Goal: Task Accomplishment & Management: Manage account settings

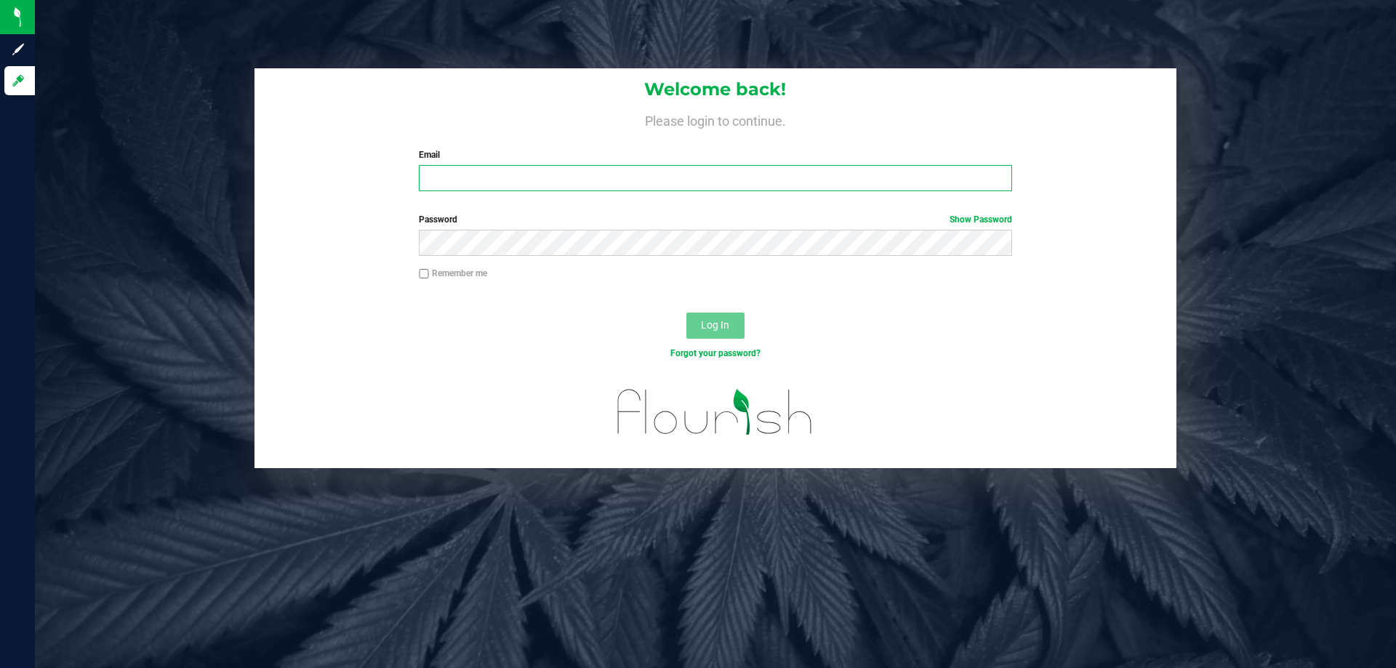
click at [471, 188] on input "Email" at bounding box center [715, 178] width 592 height 26
type input "[EMAIL_ADDRESS][DOMAIN_NAME]"
click at [709, 329] on span "Log In" at bounding box center [715, 325] width 28 height 12
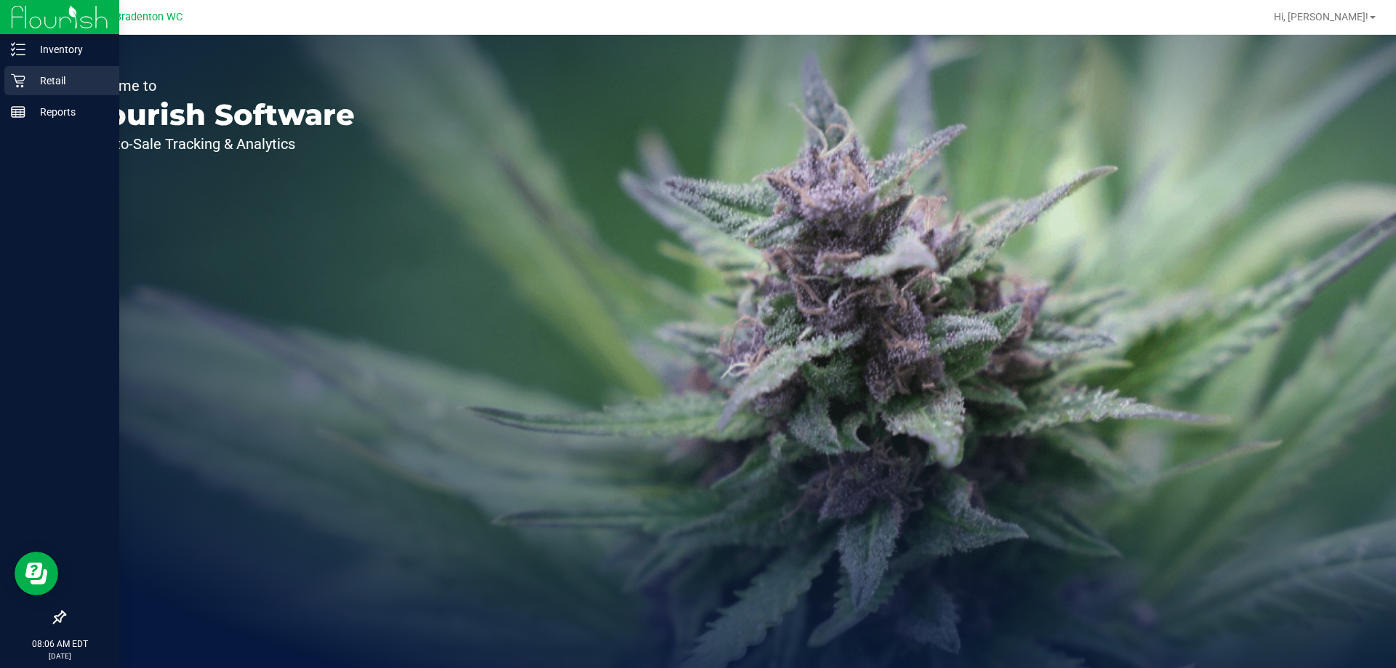
click at [30, 71] on div "Retail" at bounding box center [61, 80] width 115 height 29
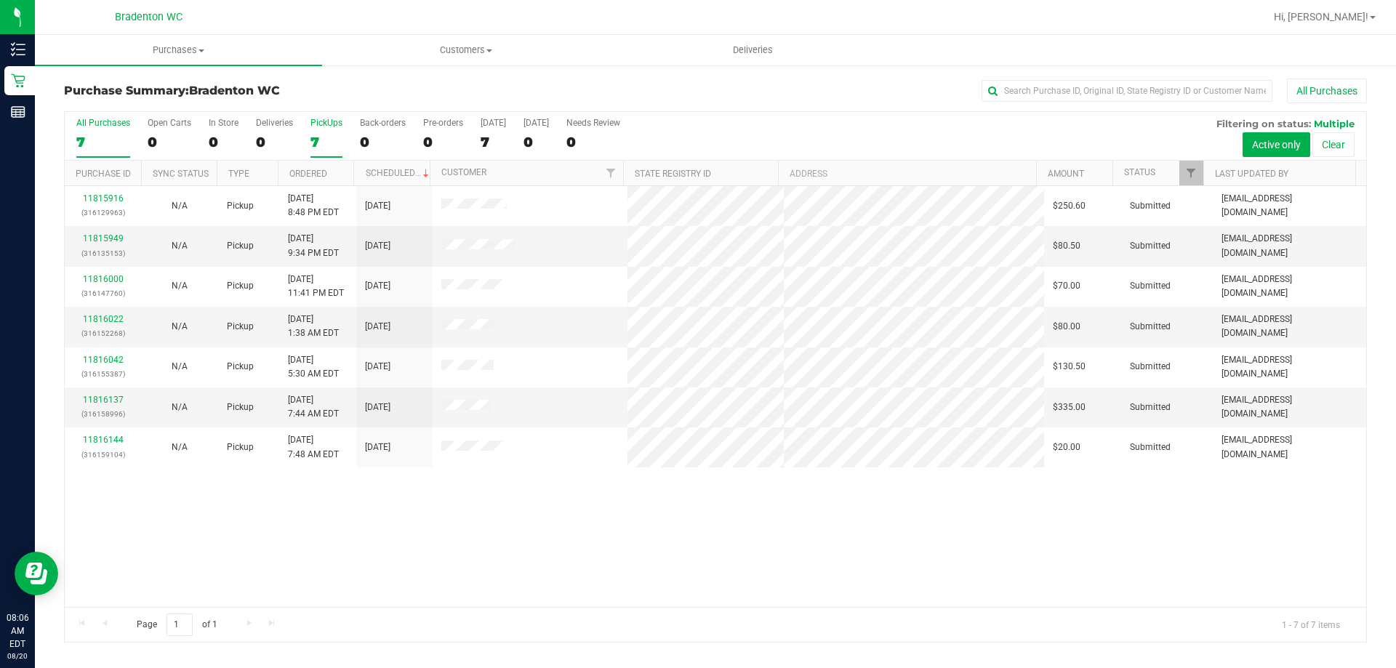
click at [326, 136] on div "7" at bounding box center [326, 142] width 32 height 17
click at [0, 0] on input "PickUps 7" at bounding box center [0, 0] width 0 height 0
click at [1187, 166] on link "Filter" at bounding box center [1191, 173] width 24 height 25
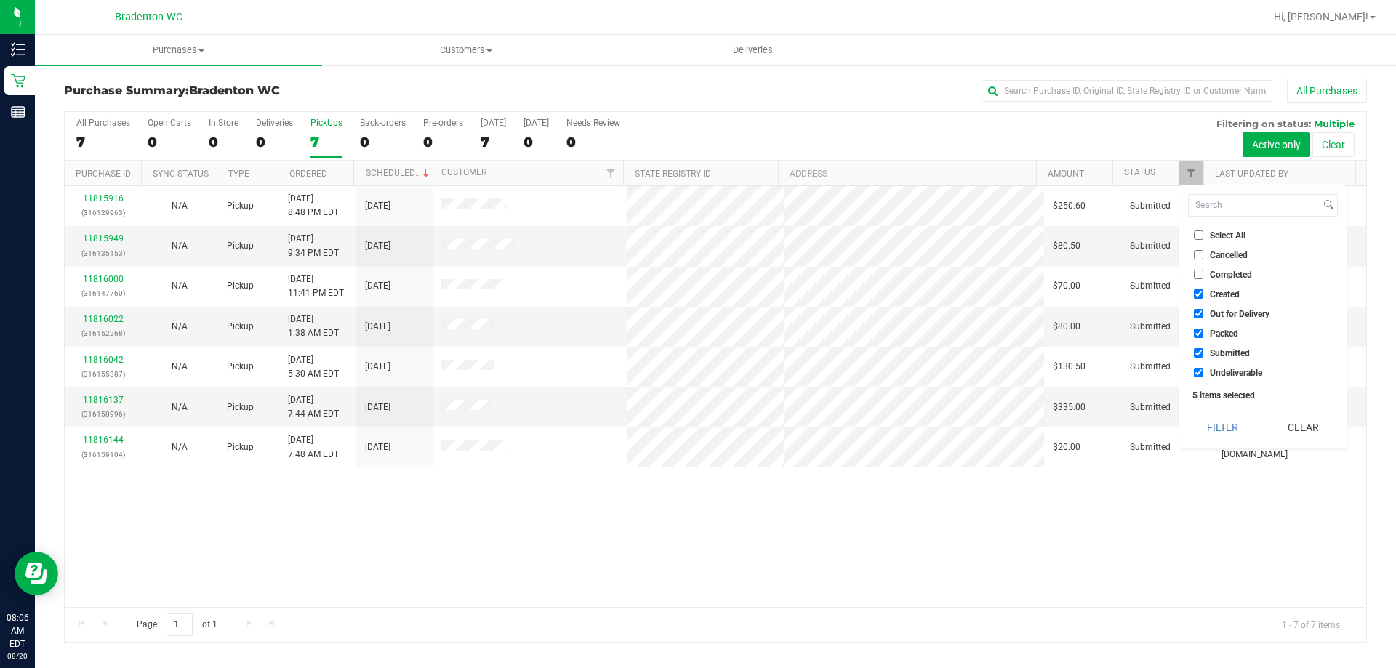
click at [1212, 329] on span "Packed" at bounding box center [1224, 333] width 28 height 9
click at [1203, 329] on input "Packed" at bounding box center [1198, 333] width 9 height 9
checkbox input "false"
click at [1234, 425] on button "Filter" at bounding box center [1223, 427] width 70 height 32
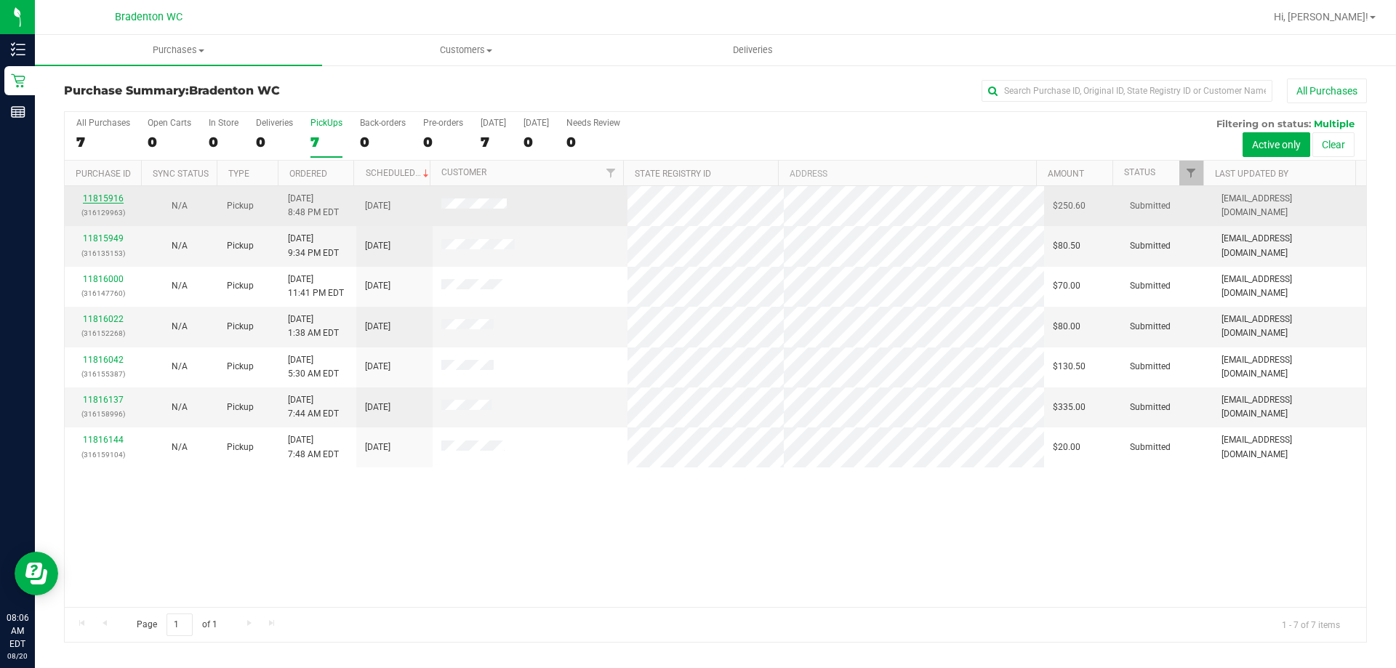
click at [110, 194] on link "11815916" at bounding box center [103, 198] width 41 height 10
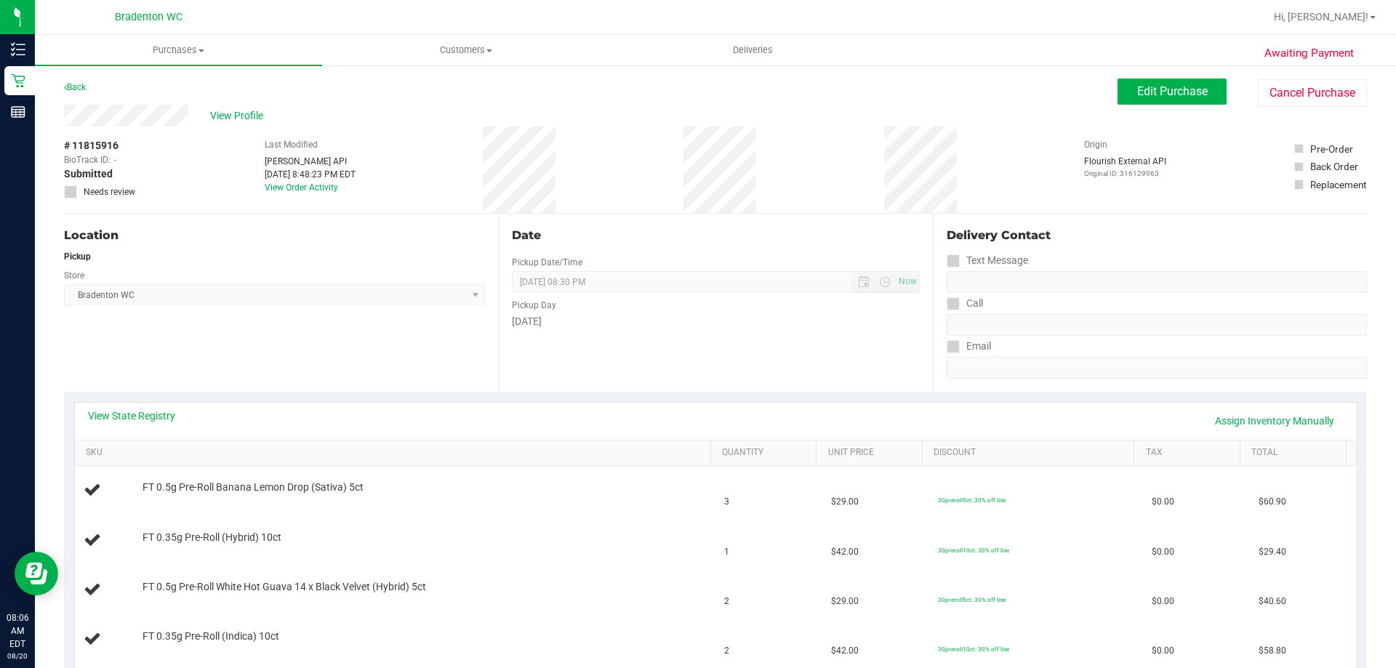
click at [740, 165] on div "# 11815916 BioTrack ID: - Submitted Needs review Last Modified [PERSON_NAME] AP…" at bounding box center [715, 169] width 1303 height 87
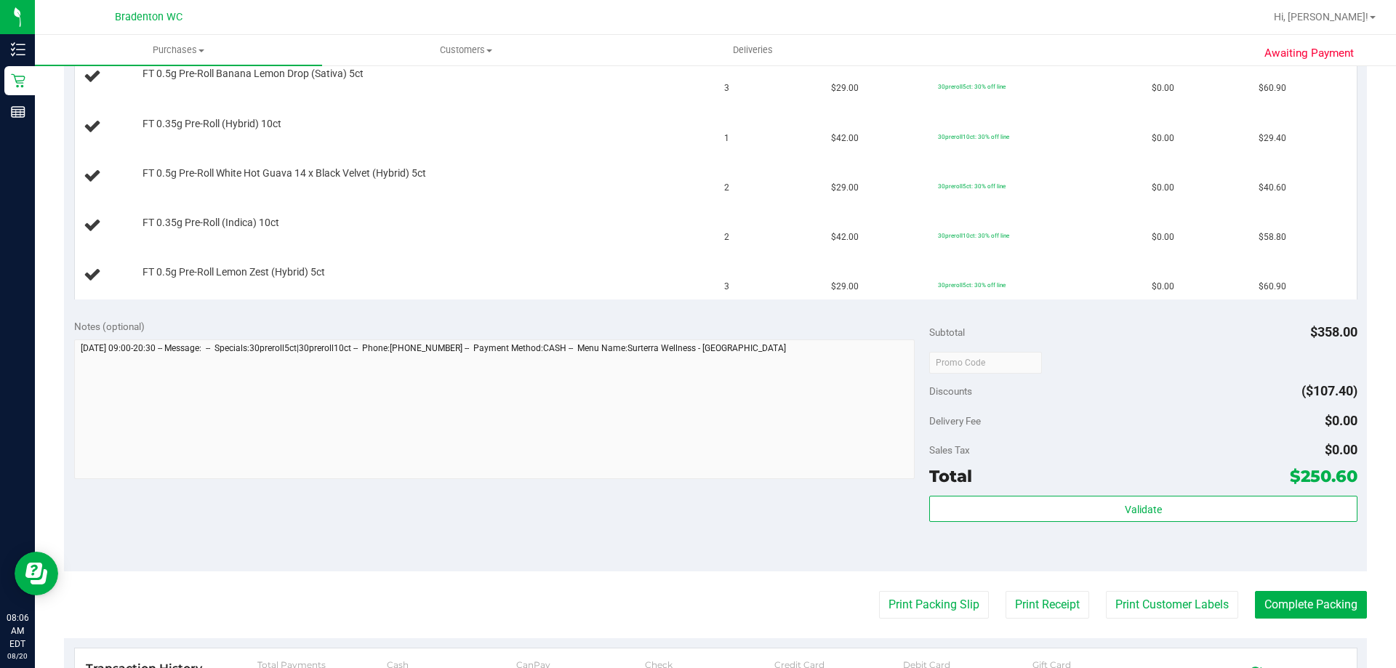
scroll to position [509, 0]
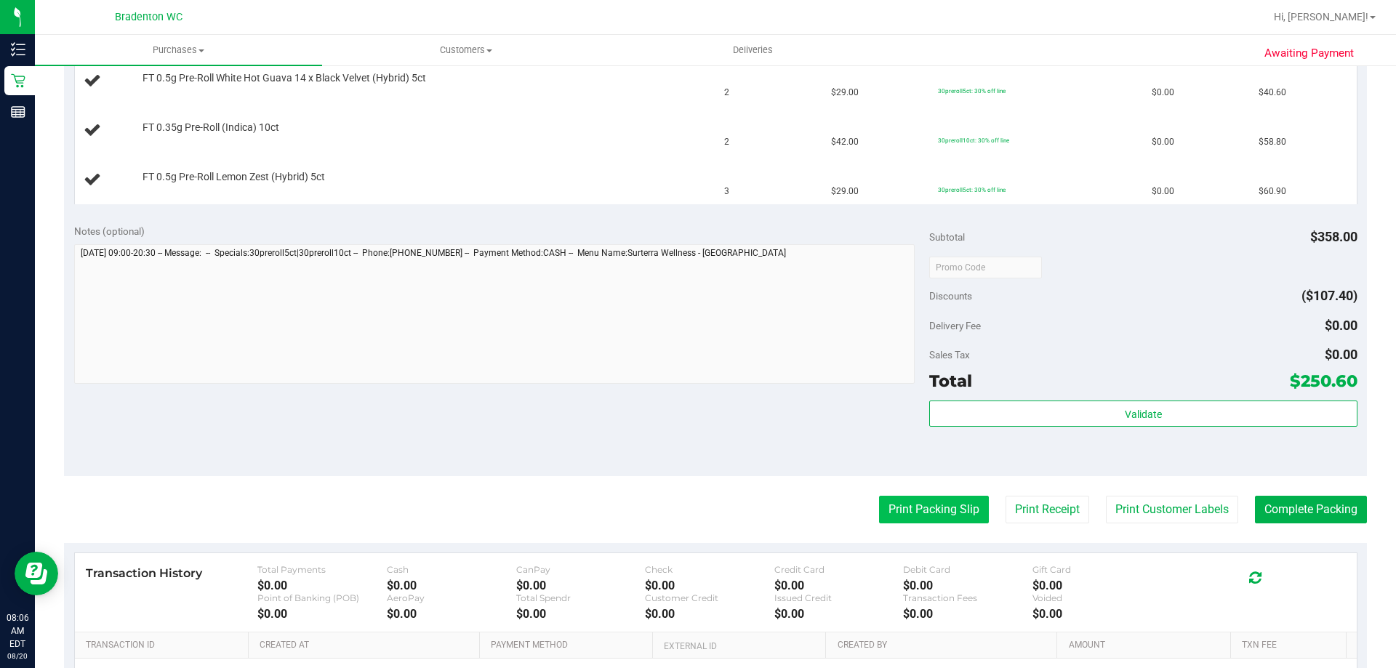
click at [901, 512] on button "Print Packing Slip" at bounding box center [934, 510] width 110 height 28
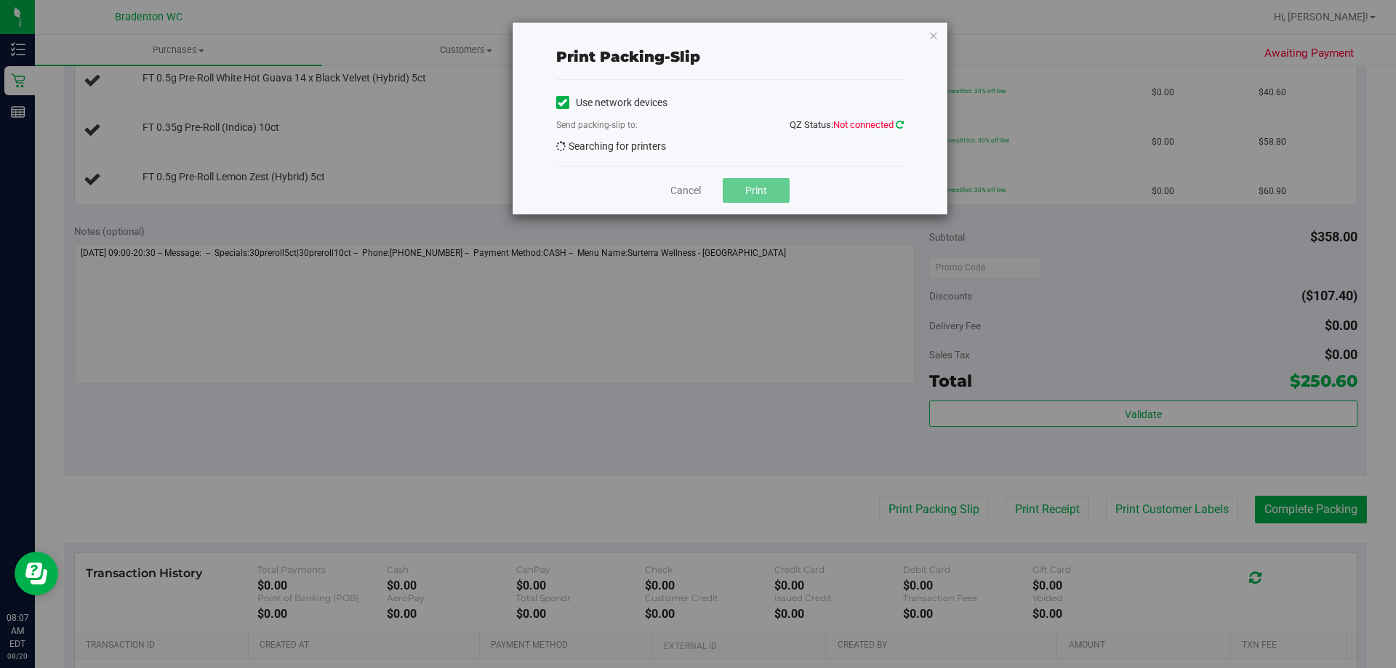
click at [899, 121] on icon at bounding box center [900, 124] width 8 height 9
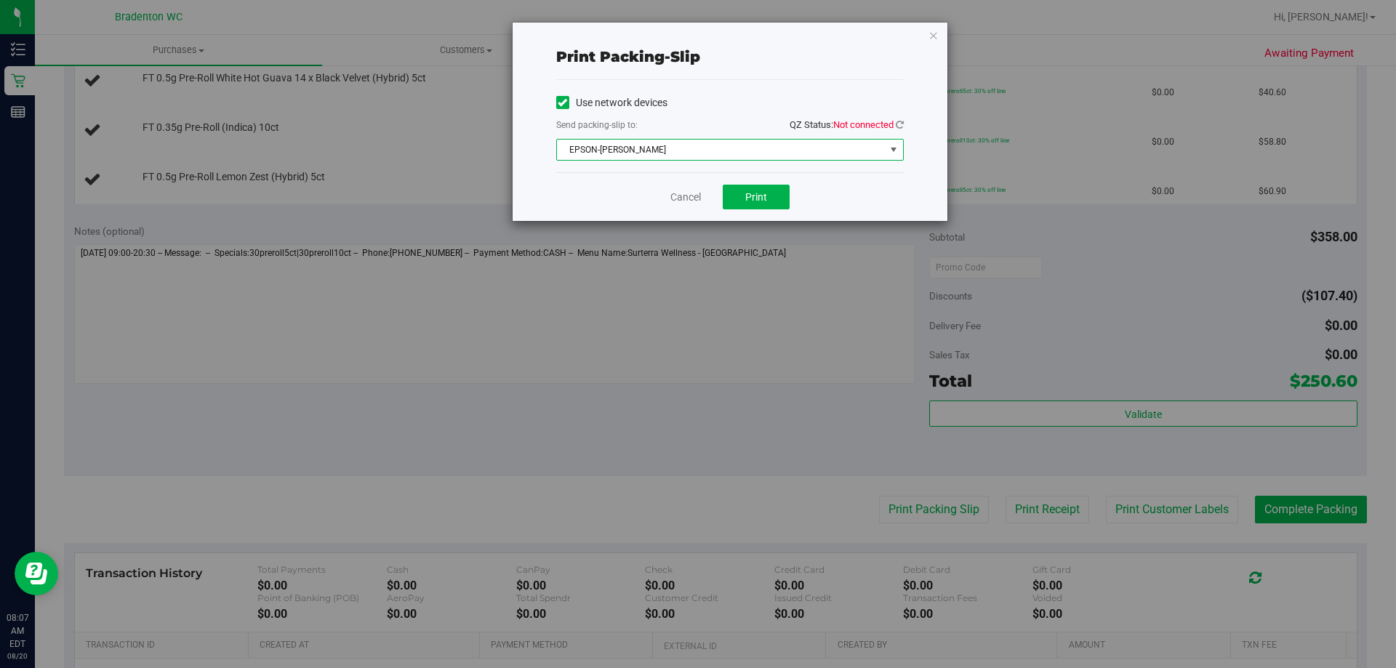
click at [892, 154] on span "select" at bounding box center [894, 150] width 12 height 12
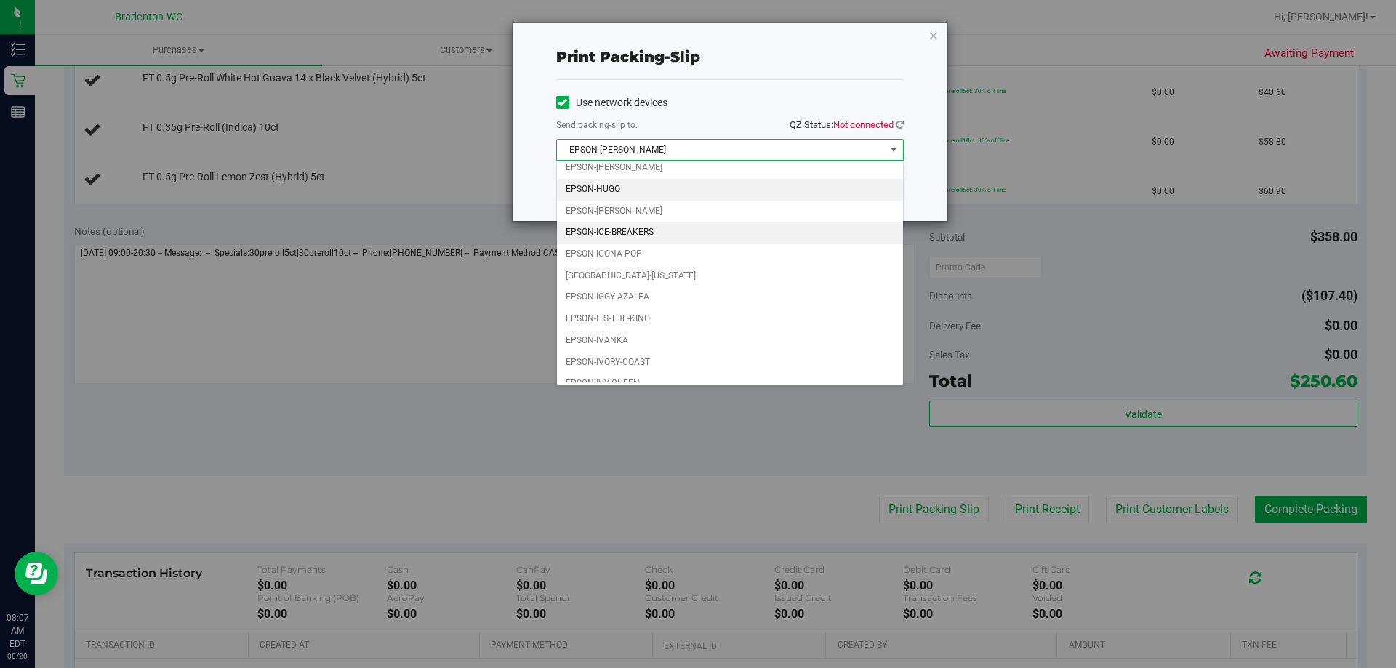
scroll to position [41, 0]
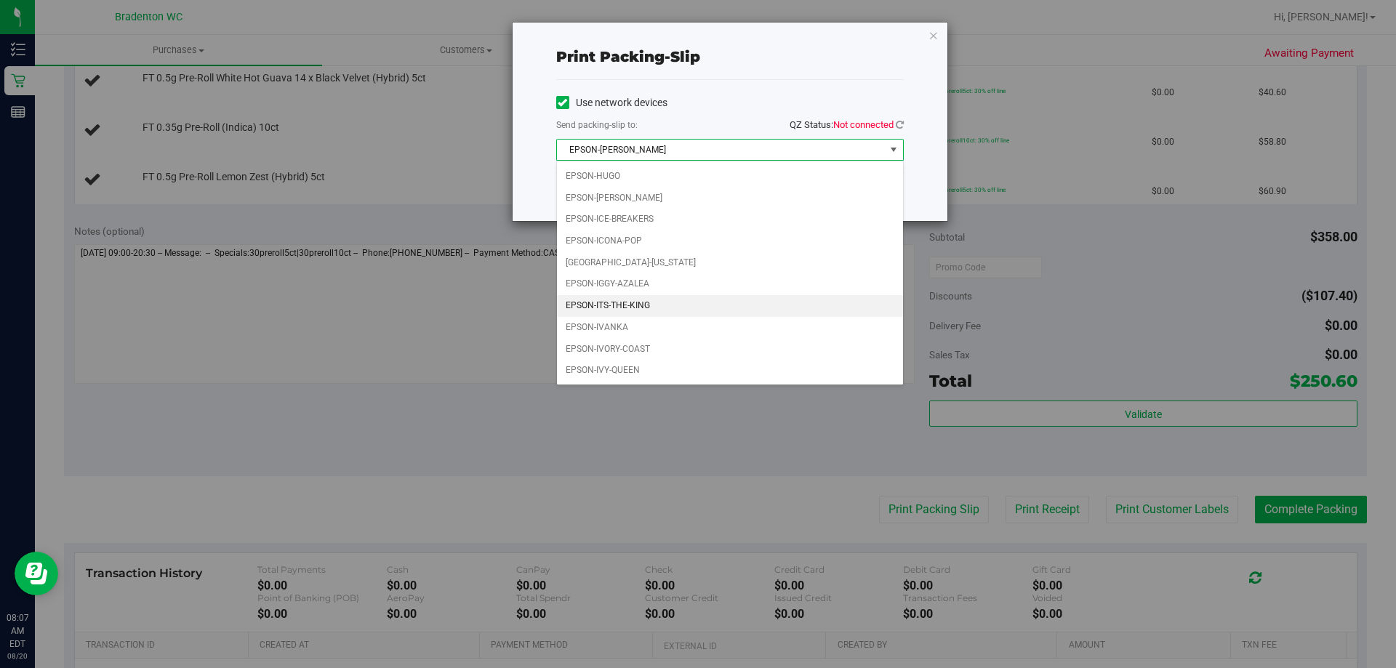
click at [644, 305] on li "EPSON-ITS-THE-KING" at bounding box center [730, 306] width 346 height 22
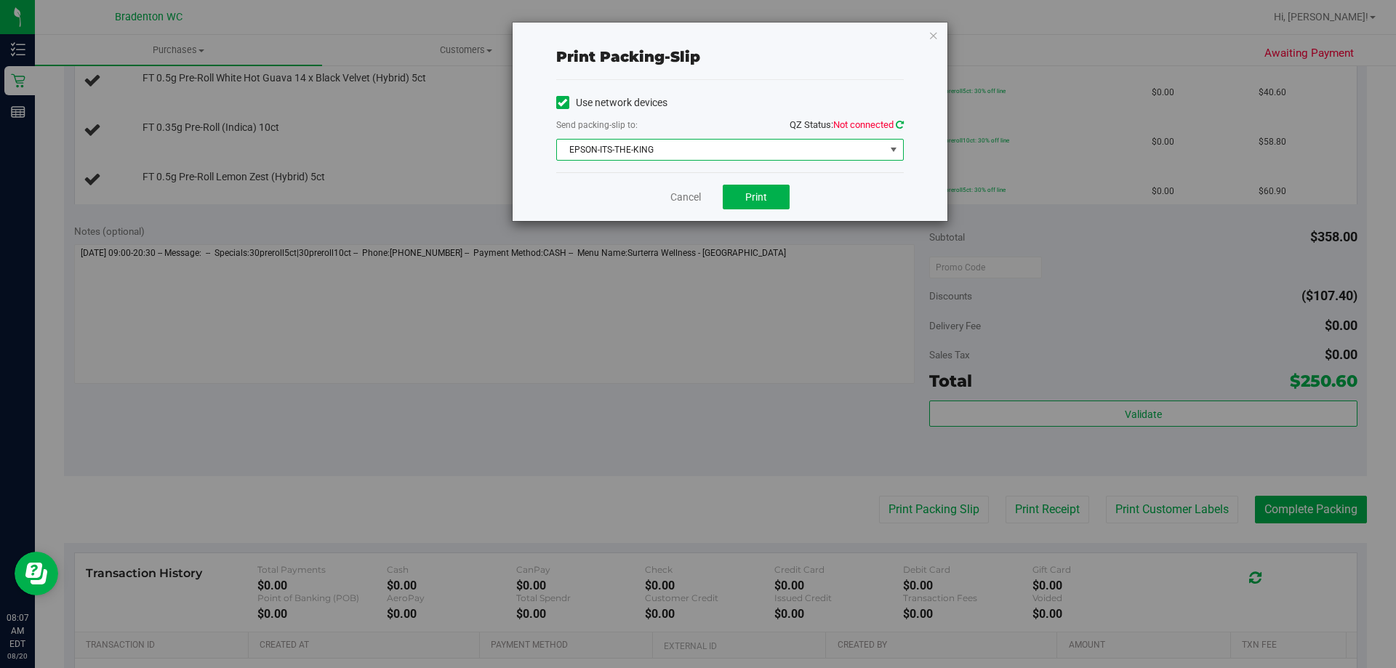
click at [896, 125] on icon at bounding box center [900, 124] width 8 height 9
click at [765, 193] on span "Print" at bounding box center [756, 197] width 22 height 12
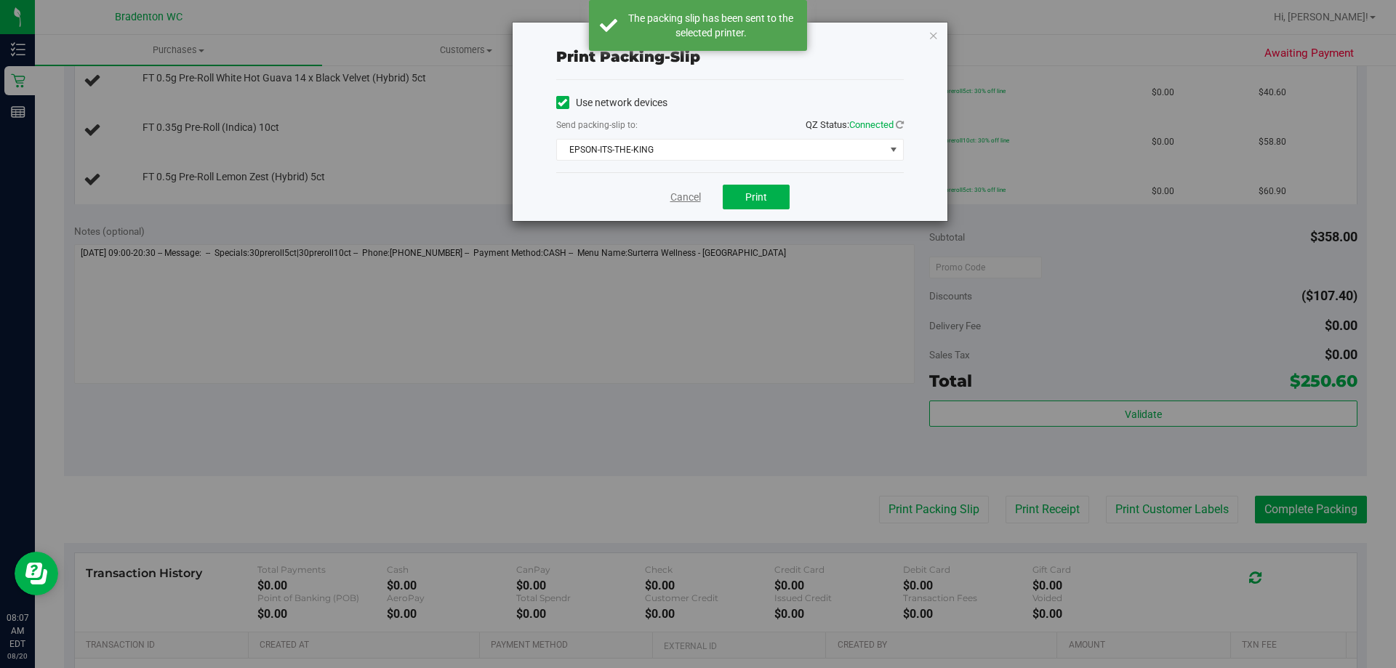
click at [680, 196] on link "Cancel" at bounding box center [685, 197] width 31 height 15
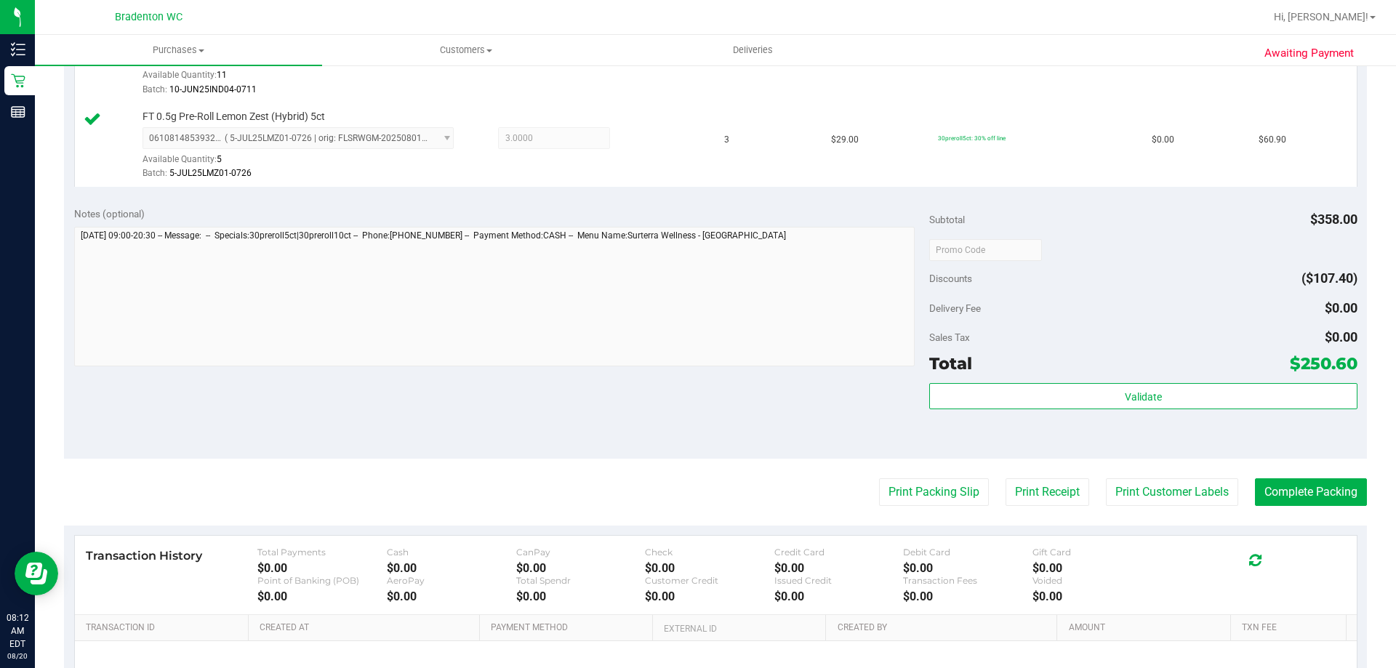
scroll to position [857, 0]
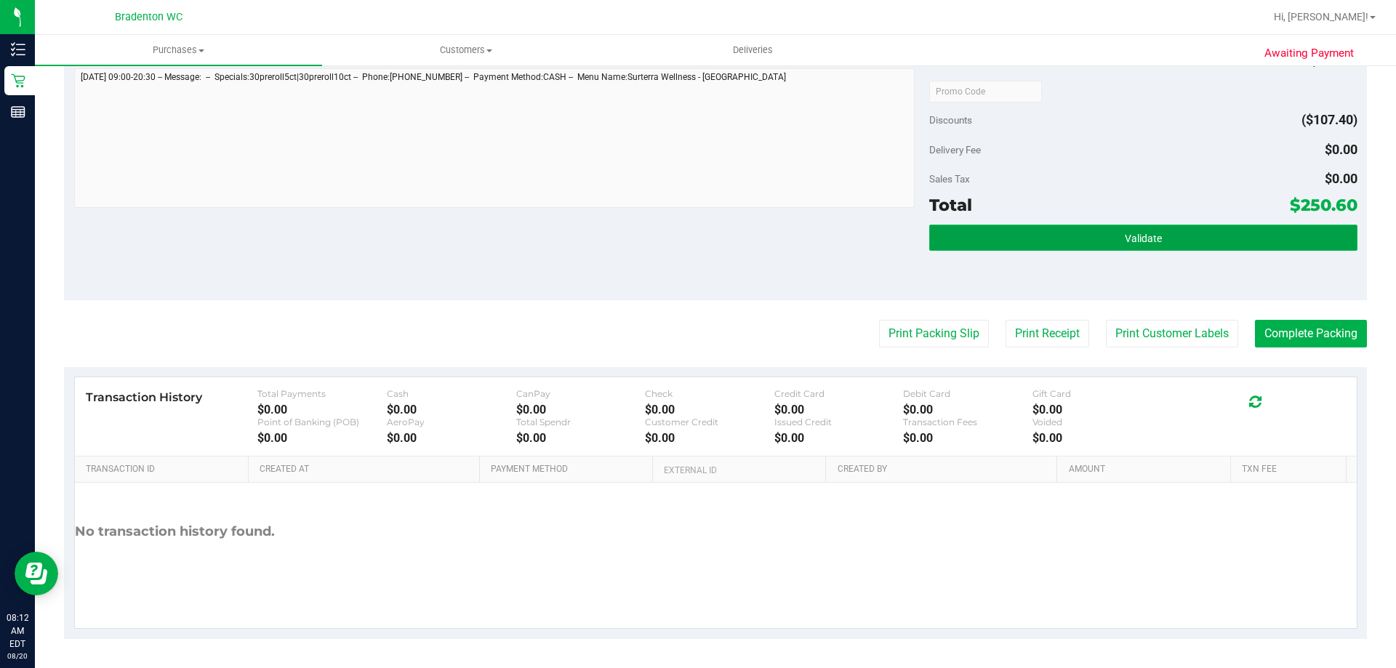
click at [1088, 249] on button "Validate" at bounding box center [1142, 238] width 427 height 26
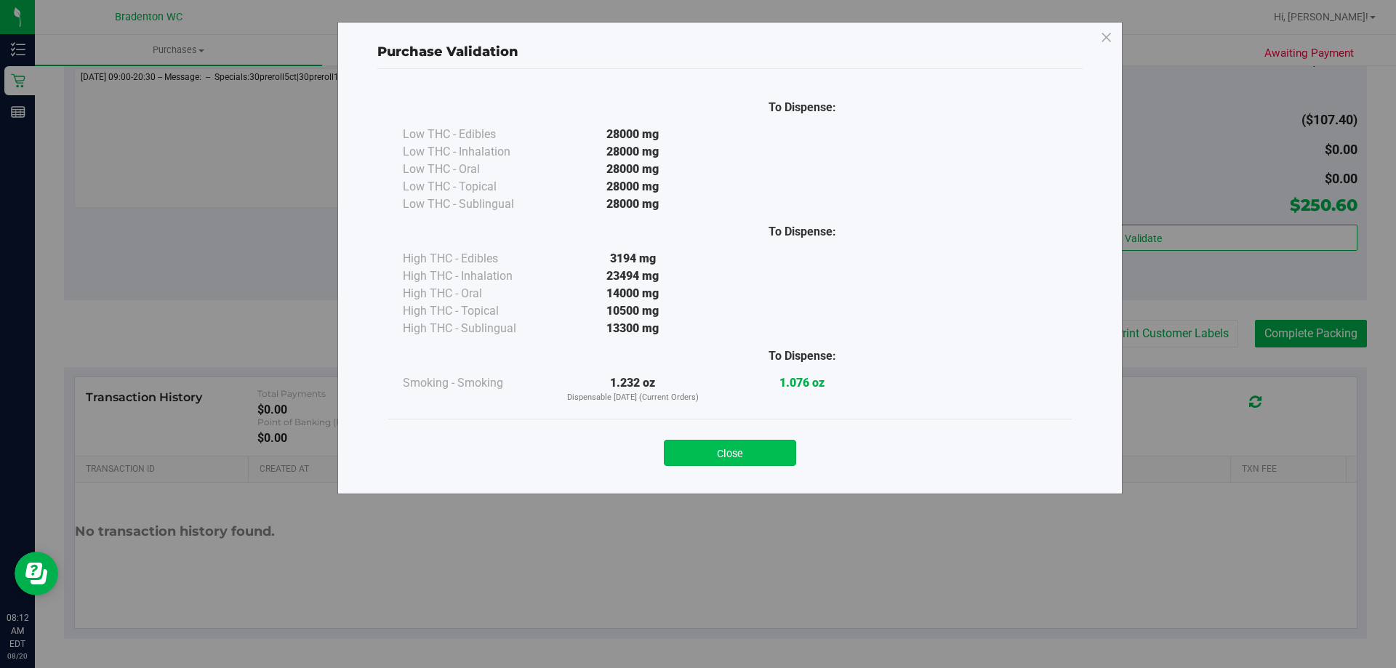
click at [772, 456] on button "Close" at bounding box center [730, 453] width 132 height 26
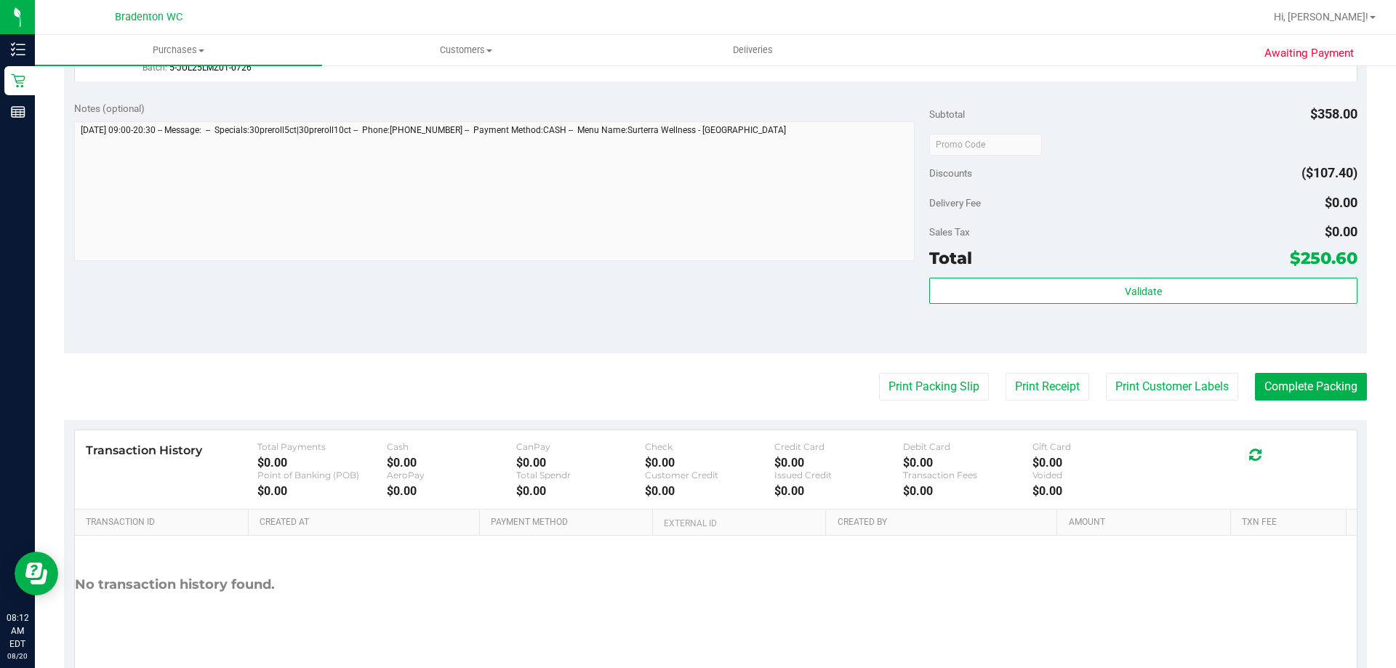
scroll to position [712, 0]
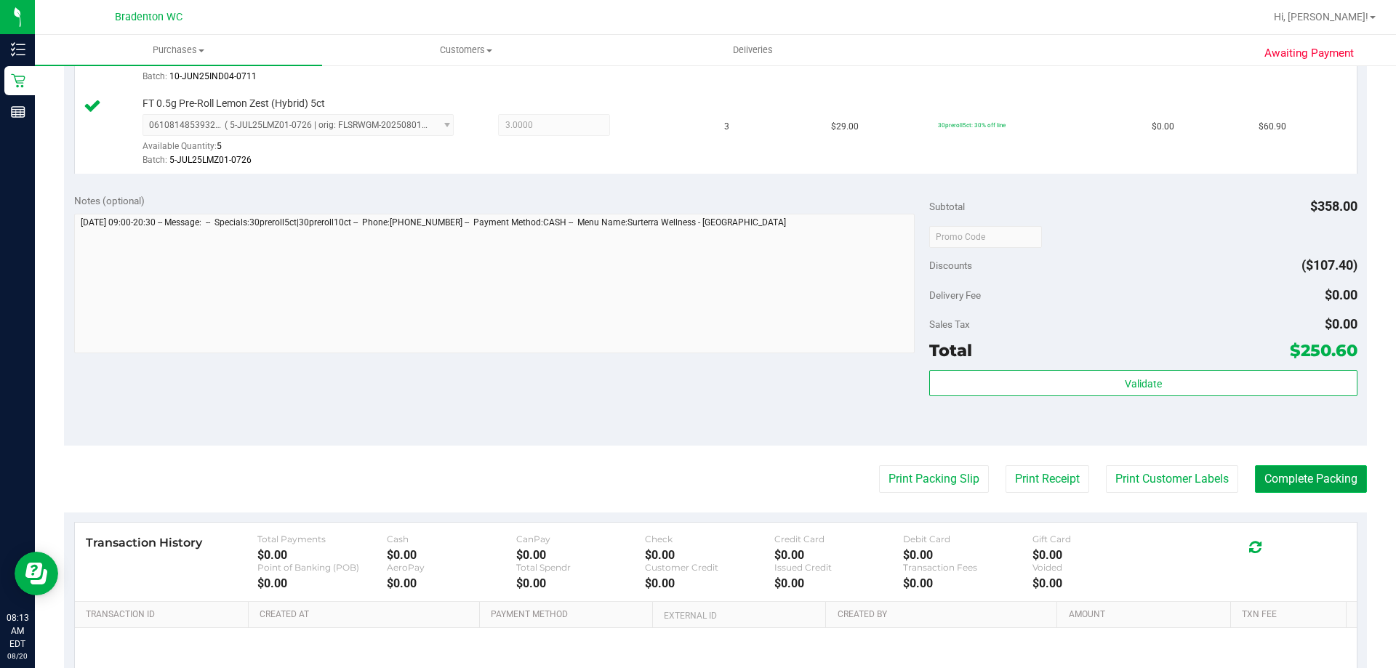
click at [1302, 468] on button "Complete Packing" at bounding box center [1311, 479] width 112 height 28
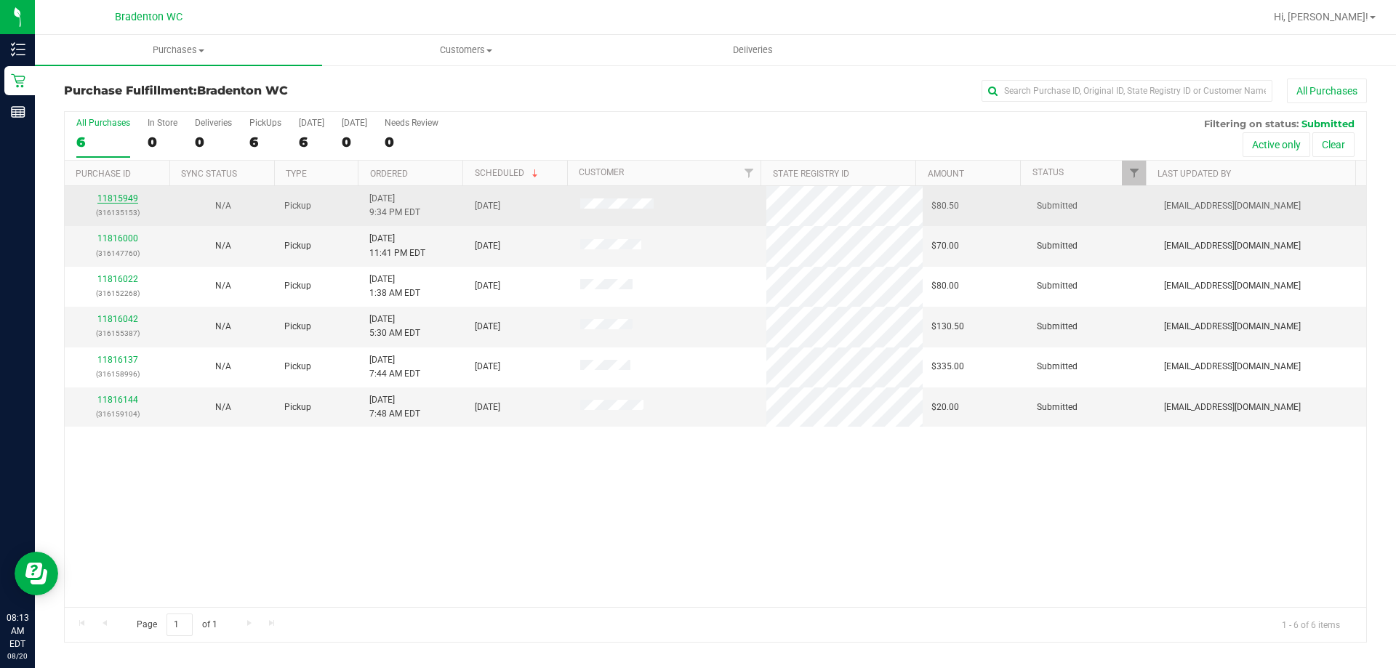
click at [118, 195] on link "11815949" at bounding box center [117, 198] width 41 height 10
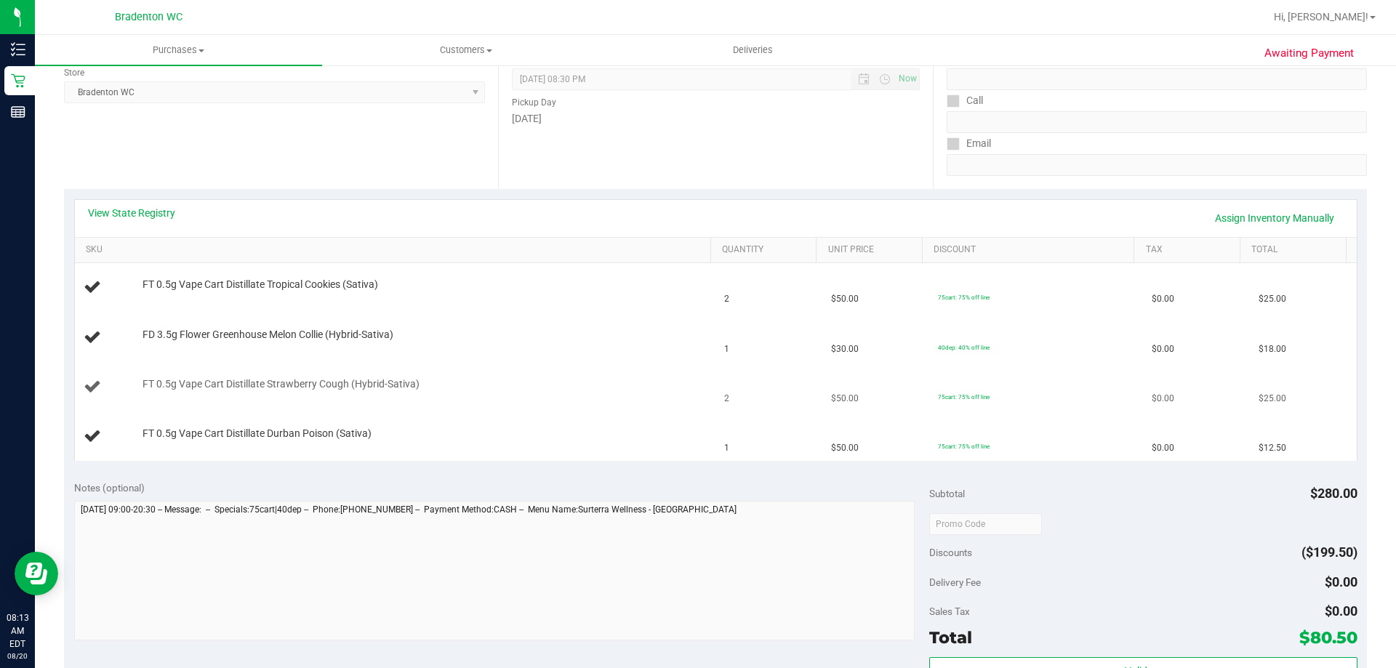
scroll to position [363, 0]
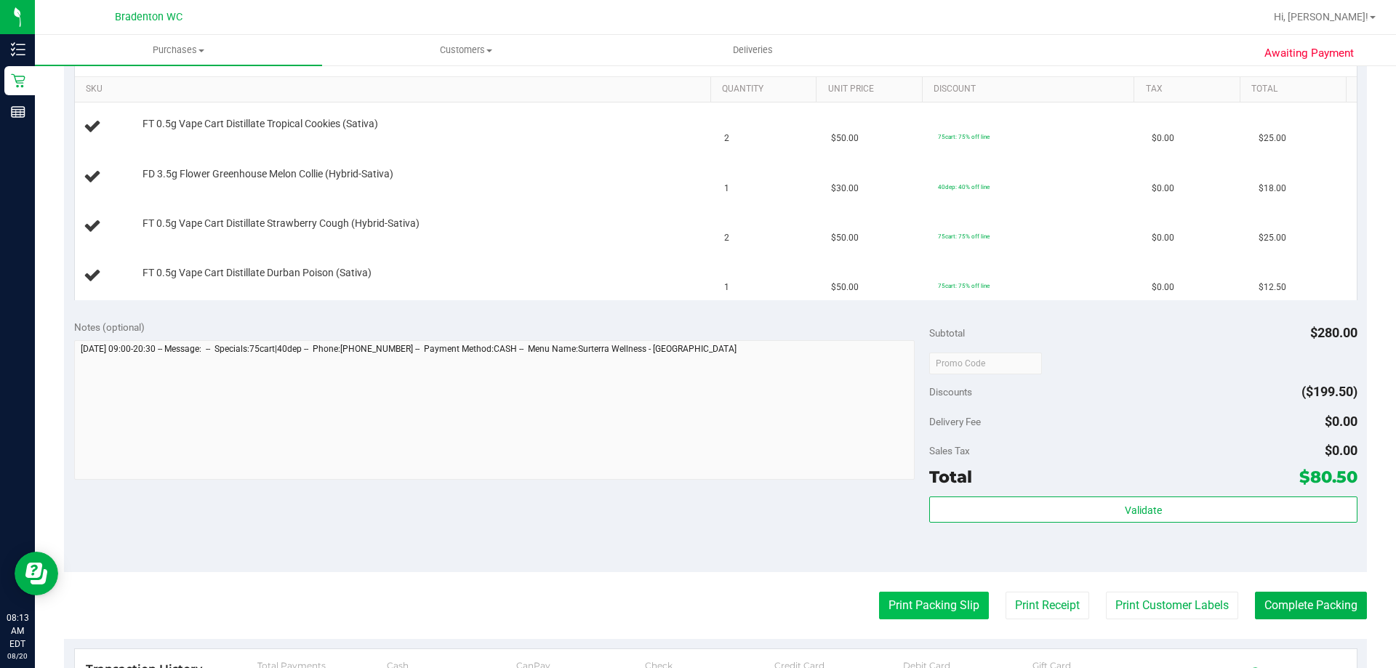
click at [931, 608] on button "Print Packing Slip" at bounding box center [934, 606] width 110 height 28
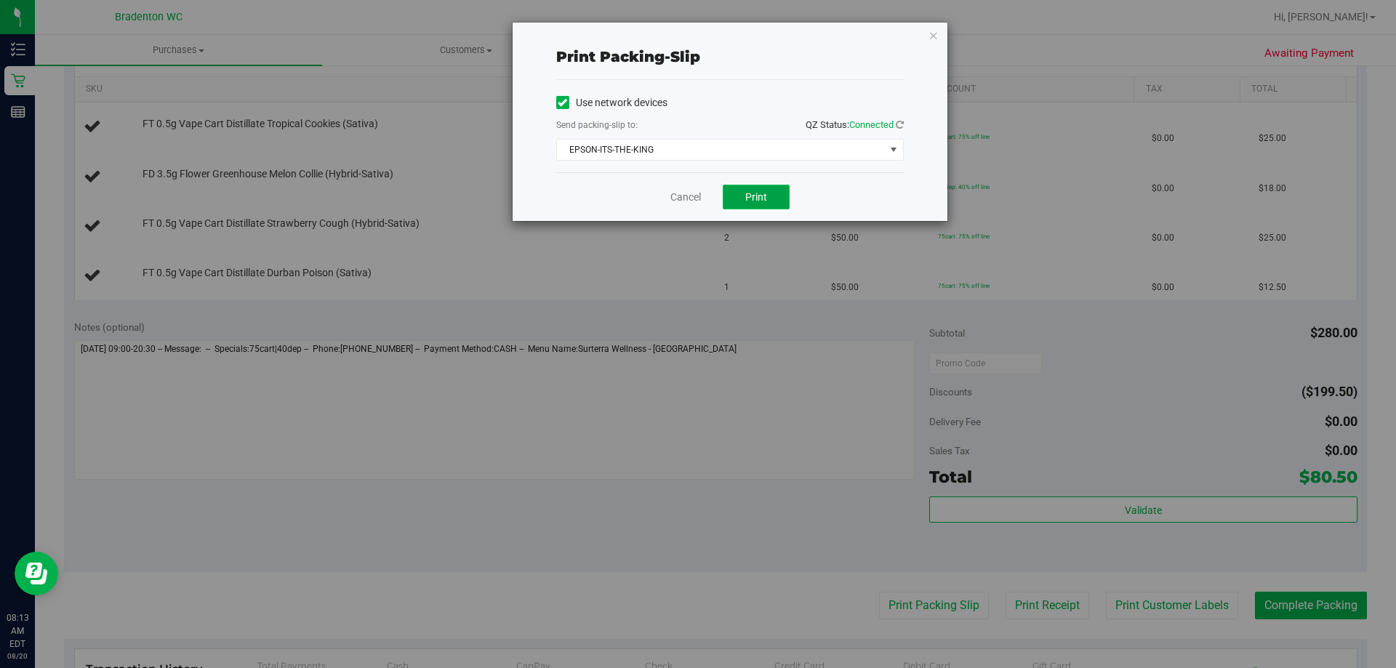
click at [767, 194] on button "Print" at bounding box center [756, 197] width 67 height 25
click at [683, 194] on link "Cancel" at bounding box center [685, 197] width 31 height 15
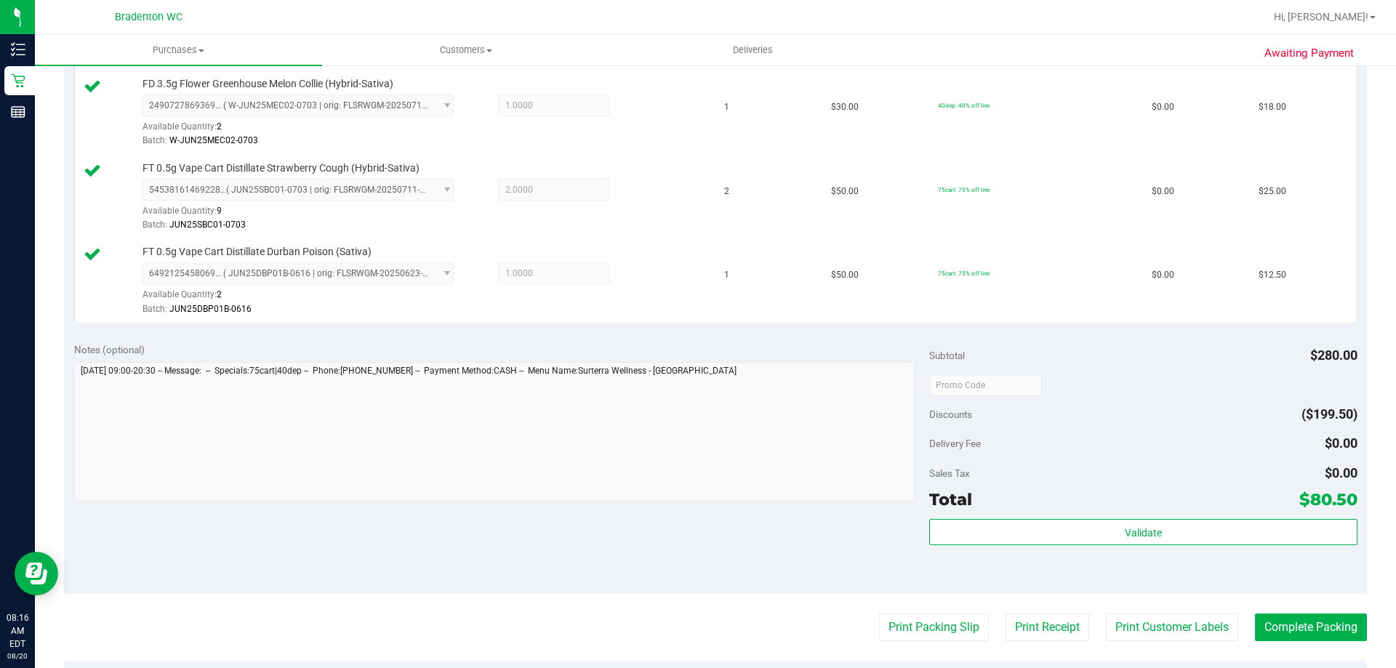
scroll to position [654, 0]
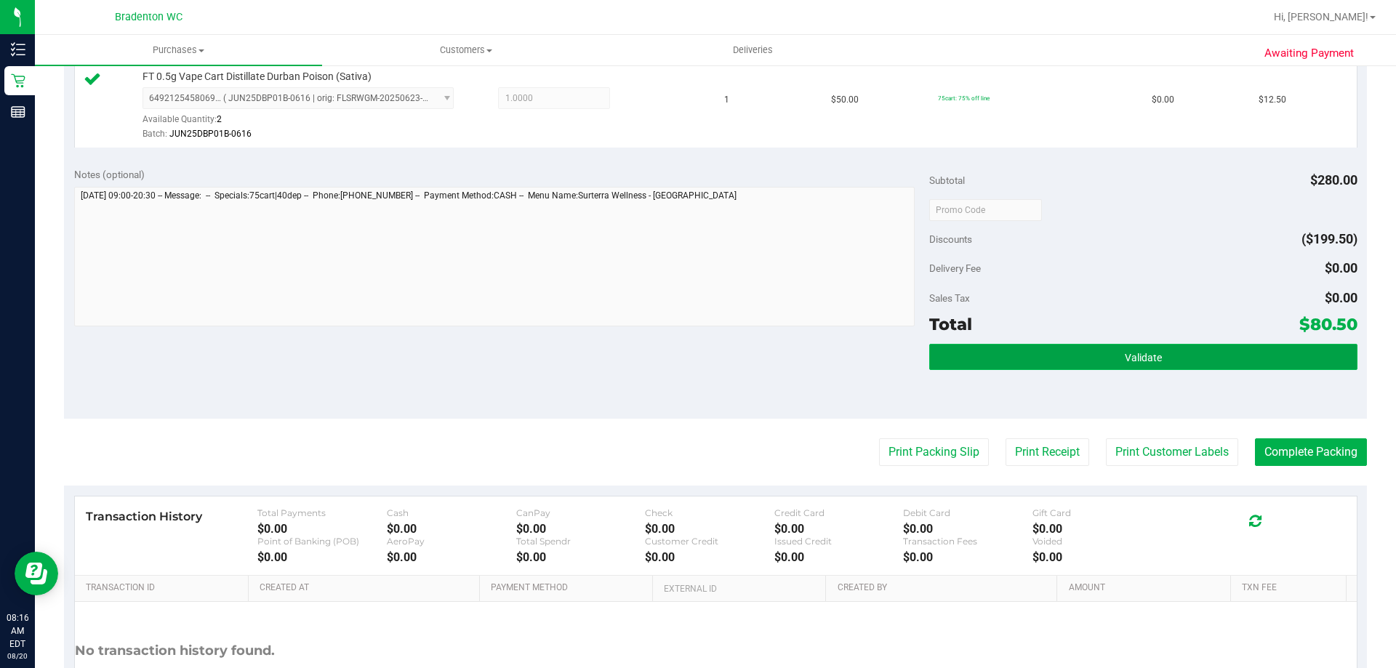
click at [972, 355] on button "Validate" at bounding box center [1142, 357] width 427 height 26
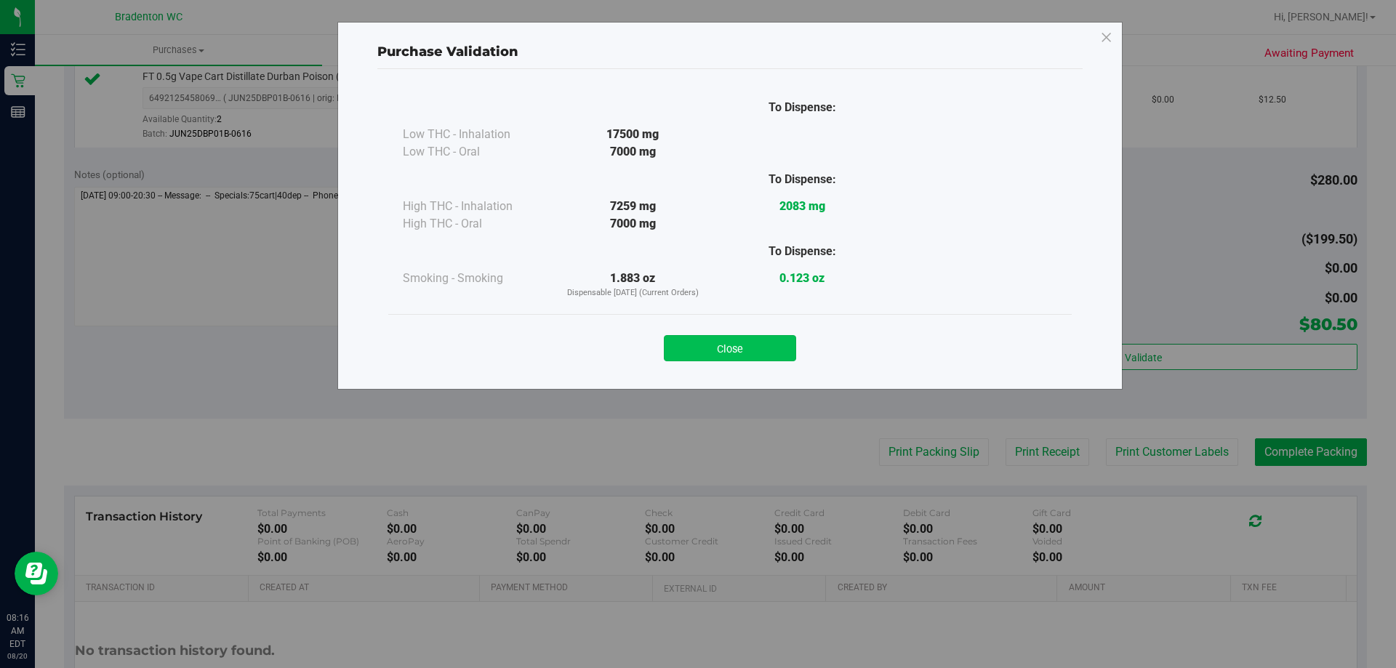
click at [765, 349] on button "Close" at bounding box center [730, 348] width 132 height 26
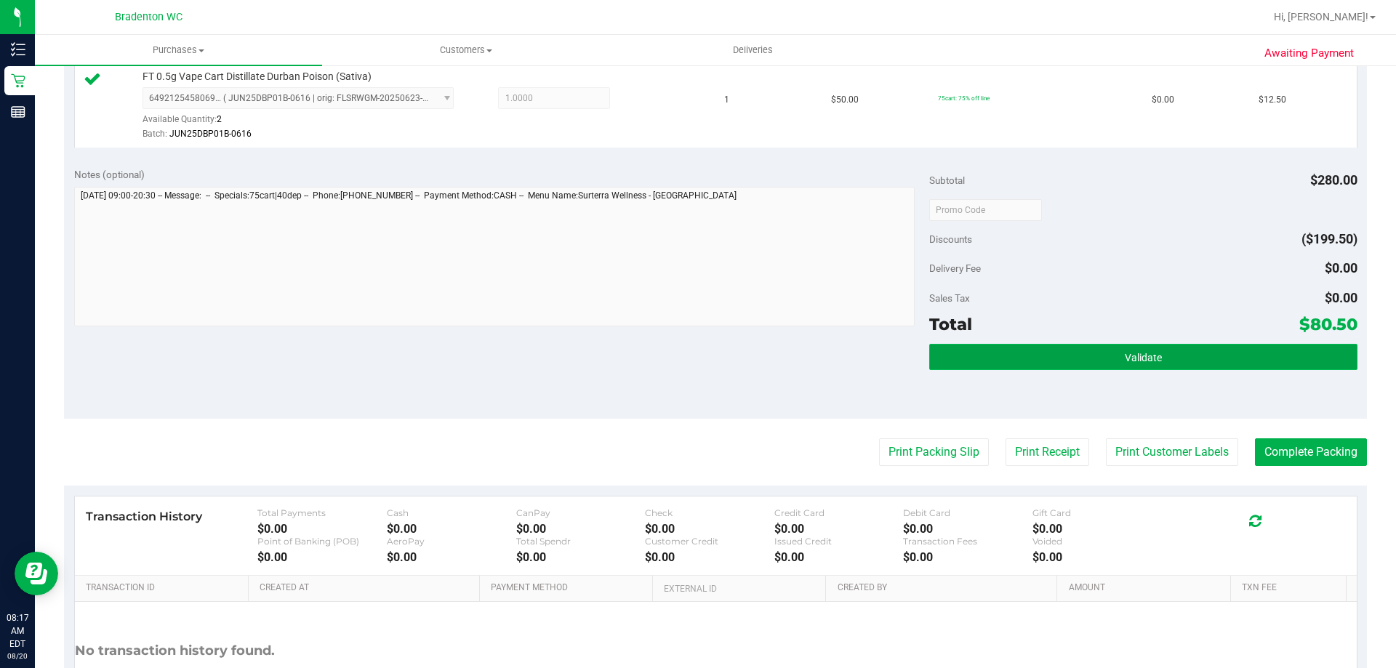
click at [1167, 361] on button "Validate" at bounding box center [1142, 357] width 427 height 26
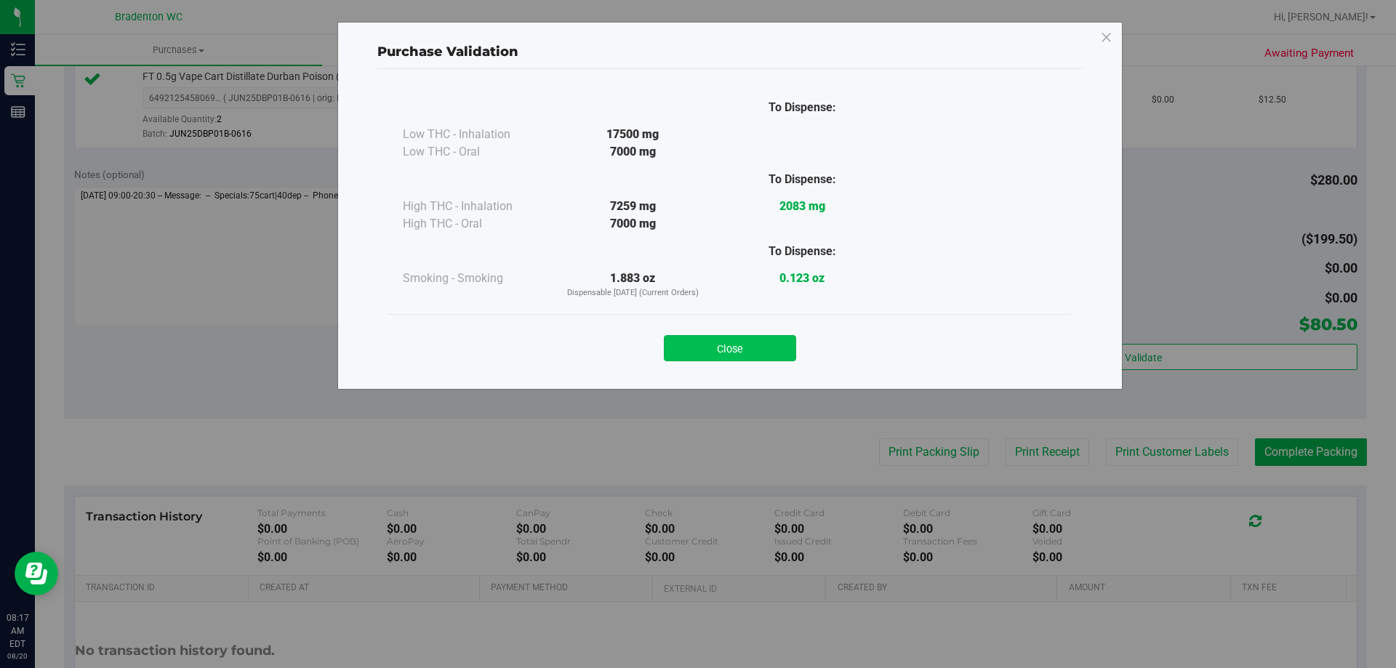
click at [774, 351] on button "Close" at bounding box center [730, 348] width 132 height 26
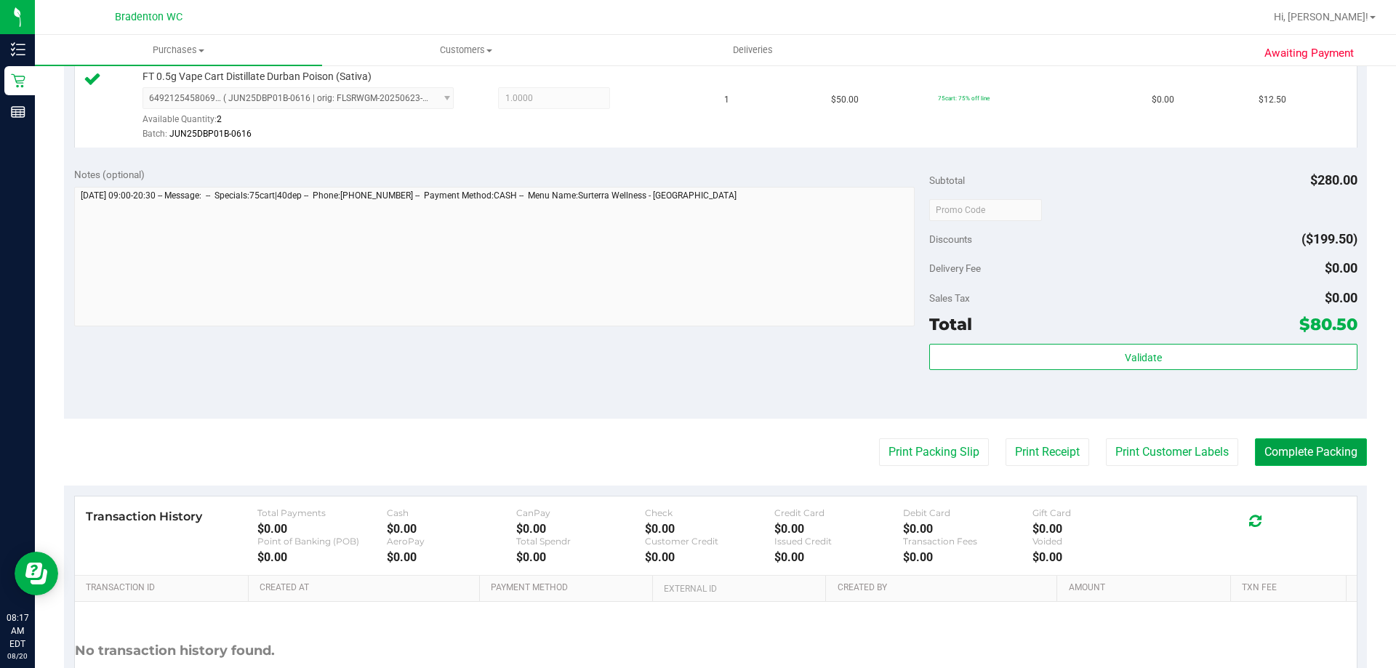
click at [1315, 452] on button "Complete Packing" at bounding box center [1311, 452] width 112 height 28
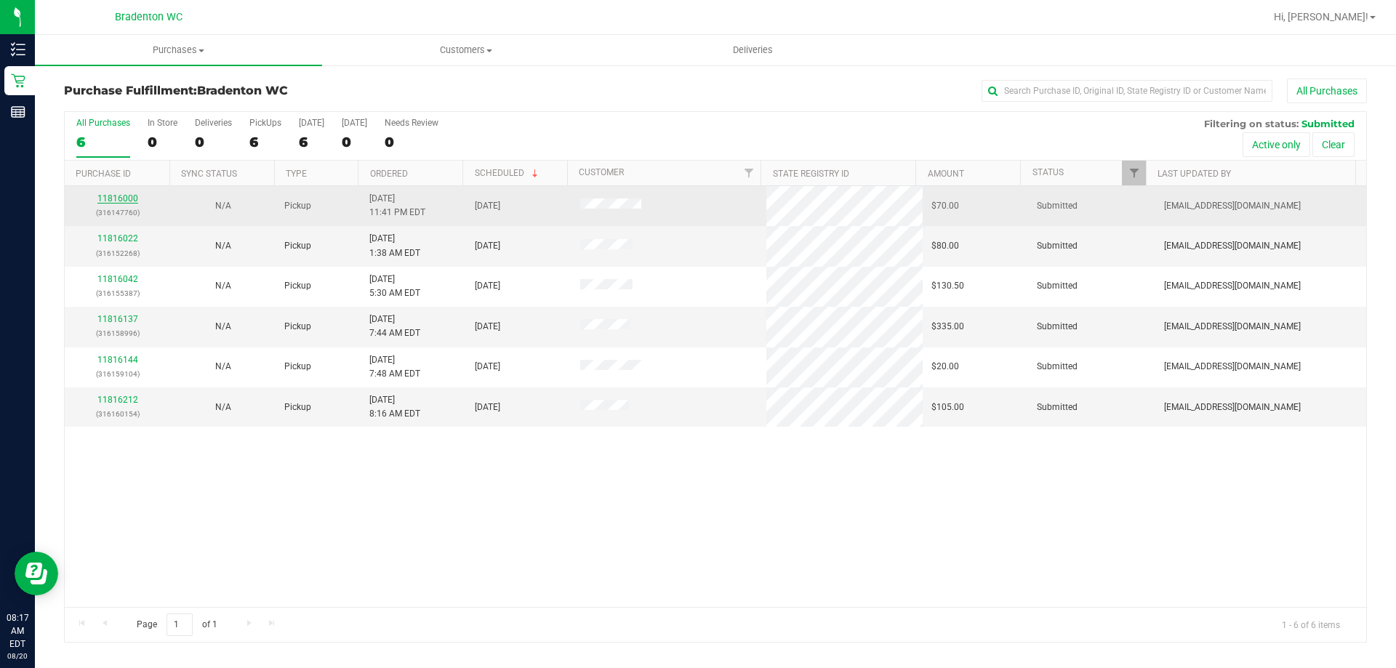
click at [129, 195] on link "11816000" at bounding box center [117, 198] width 41 height 10
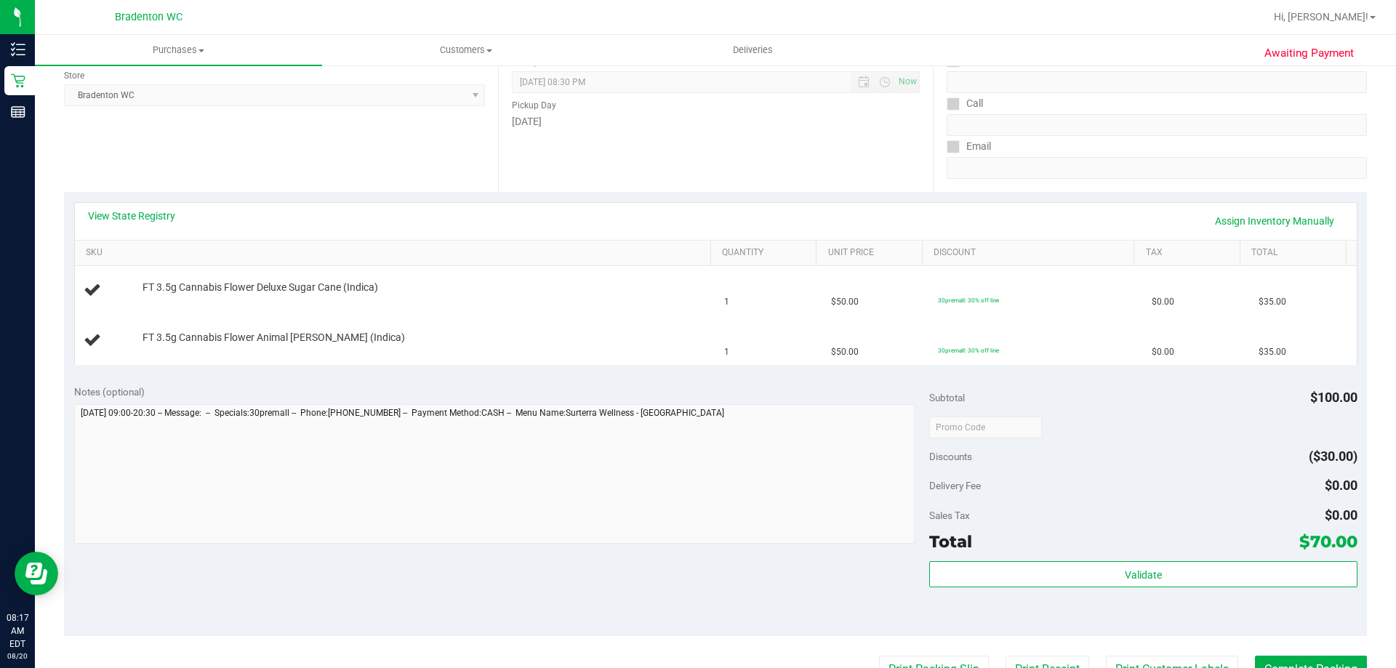
scroll to position [218, 0]
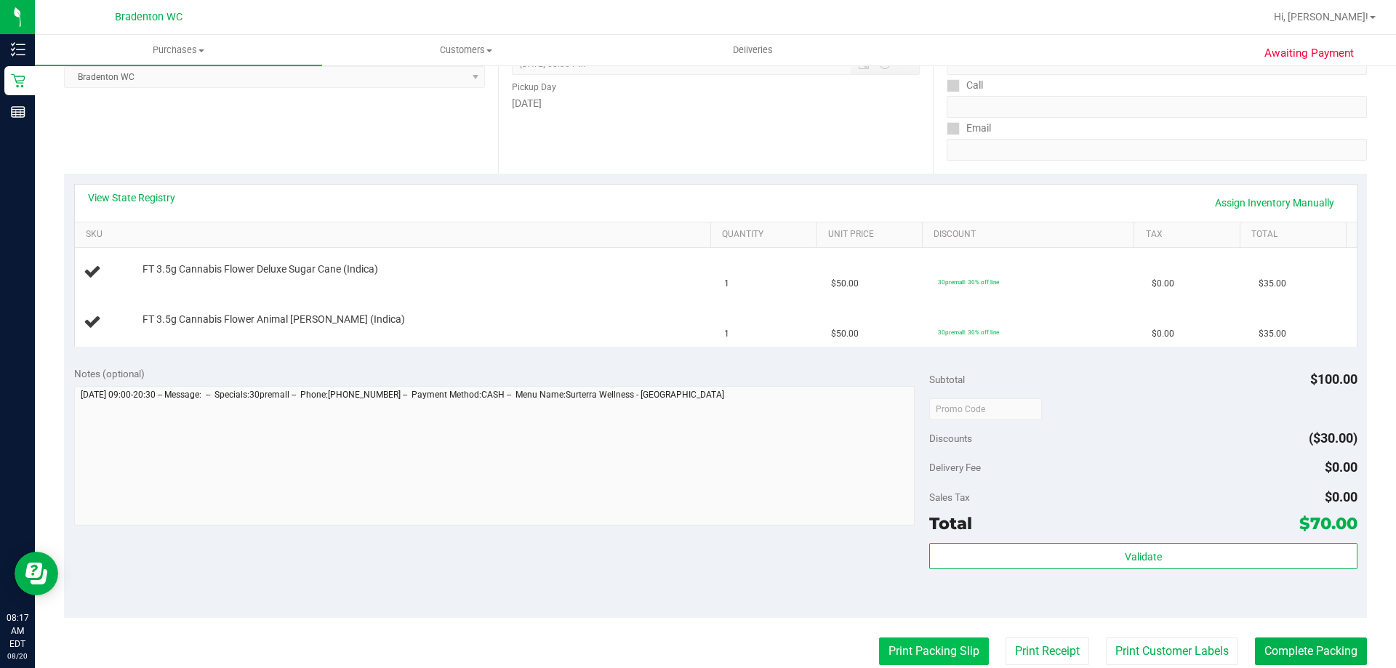
click at [900, 643] on button "Print Packing Slip" at bounding box center [934, 652] width 110 height 28
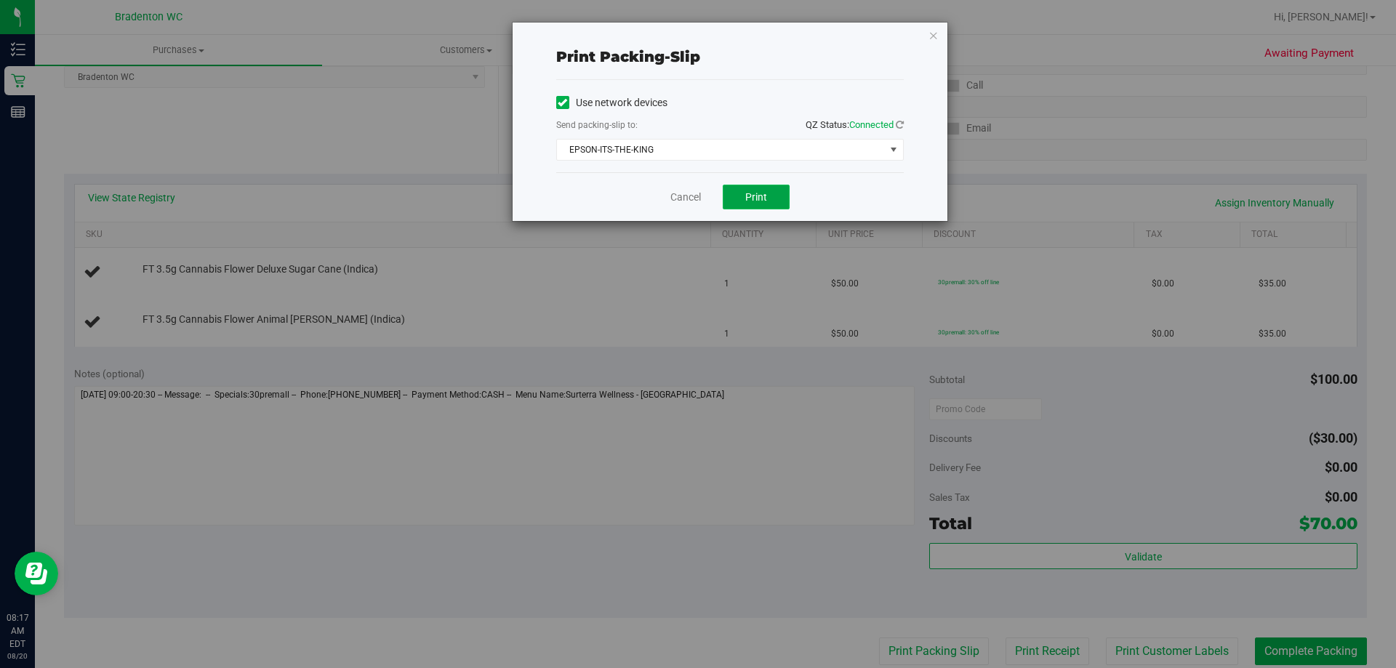
click at [781, 187] on button "Print" at bounding box center [756, 197] width 67 height 25
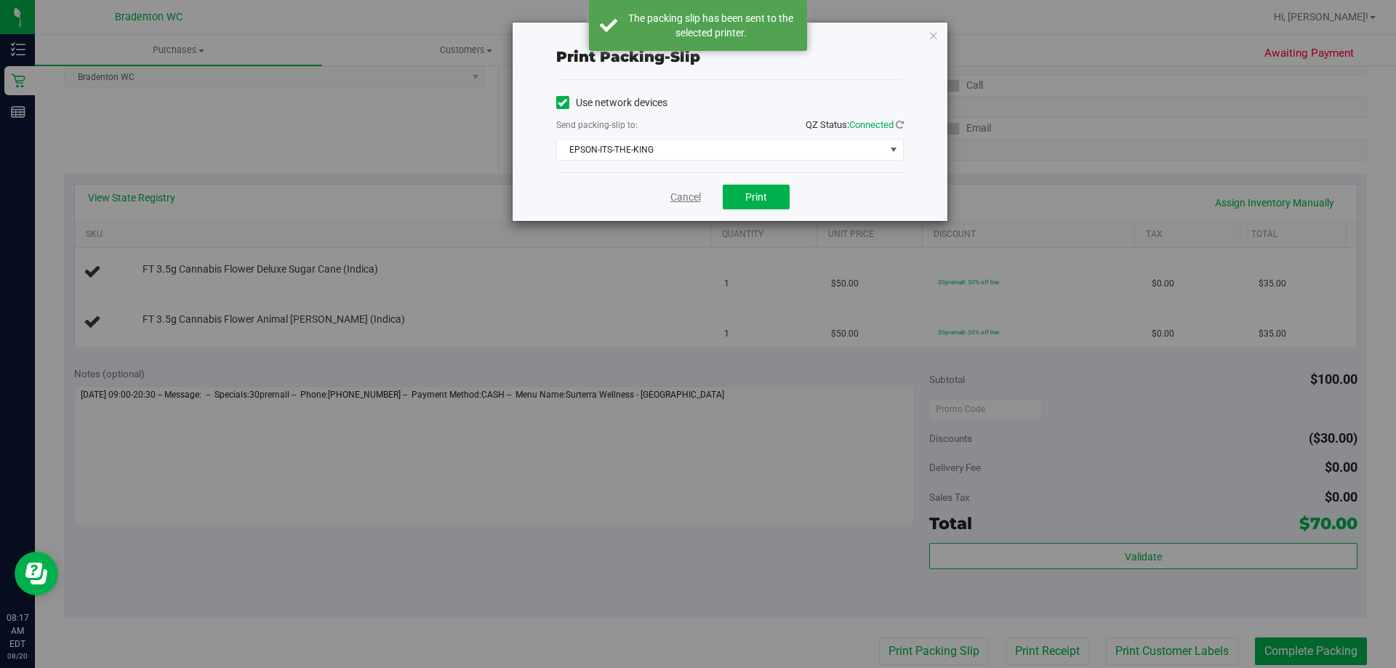
click at [681, 196] on link "Cancel" at bounding box center [685, 197] width 31 height 15
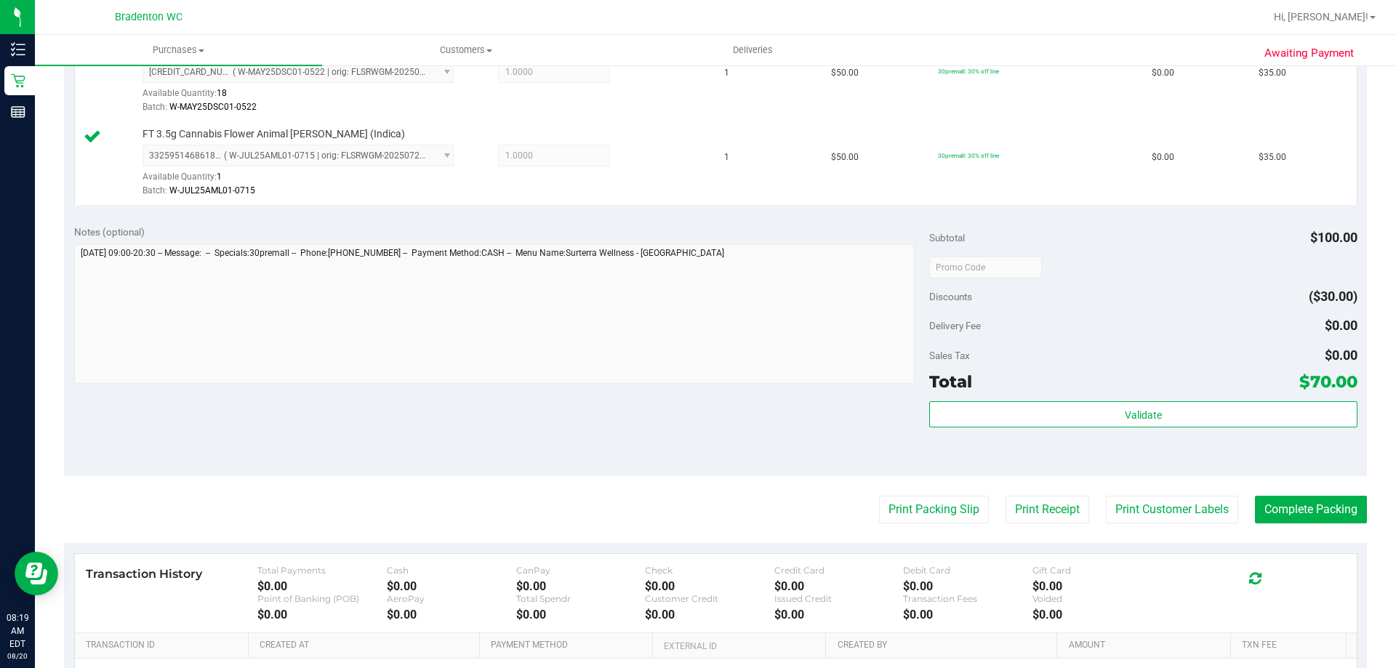
scroll to position [436, 0]
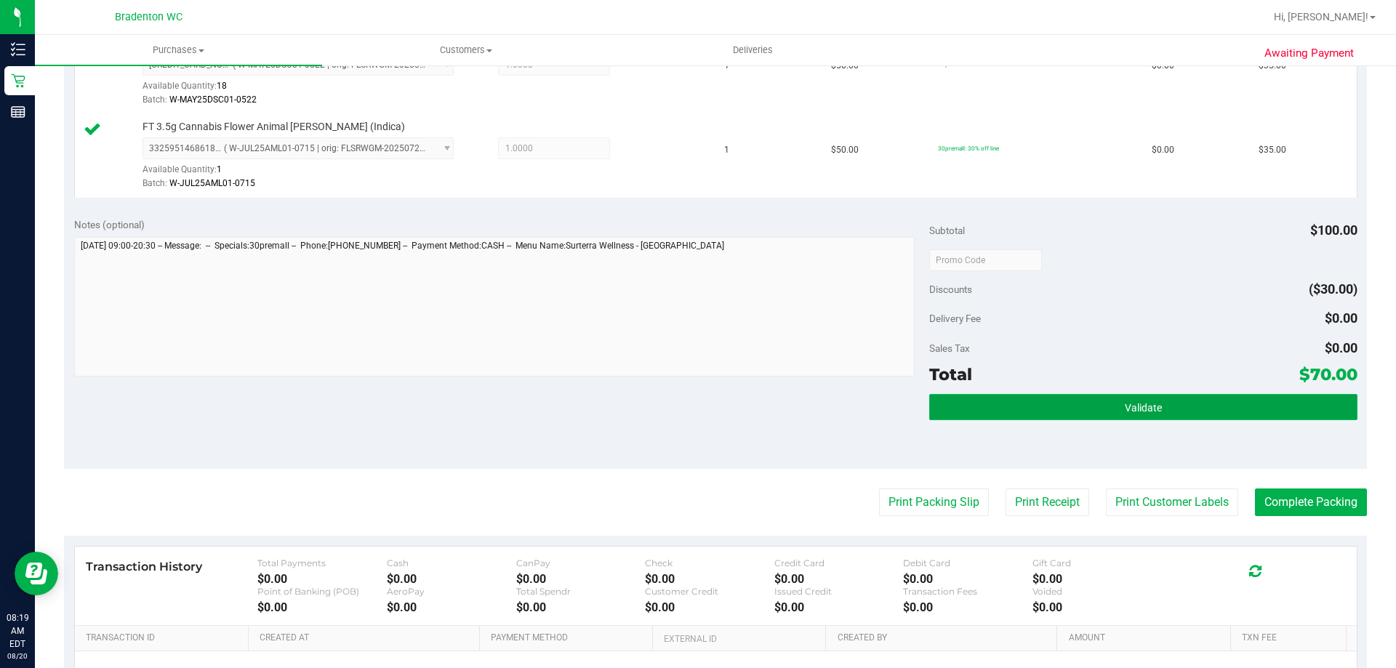
click at [1028, 410] on button "Validate" at bounding box center [1142, 407] width 427 height 26
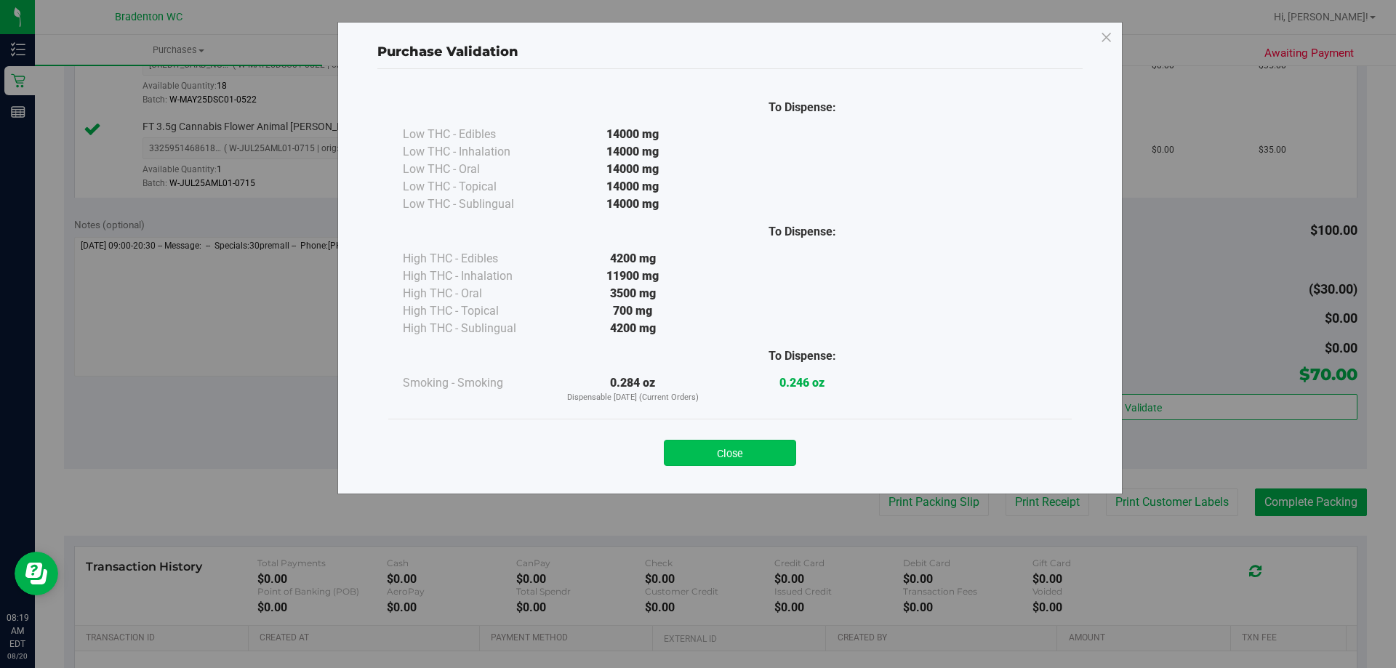
click at [746, 447] on button "Close" at bounding box center [730, 453] width 132 height 26
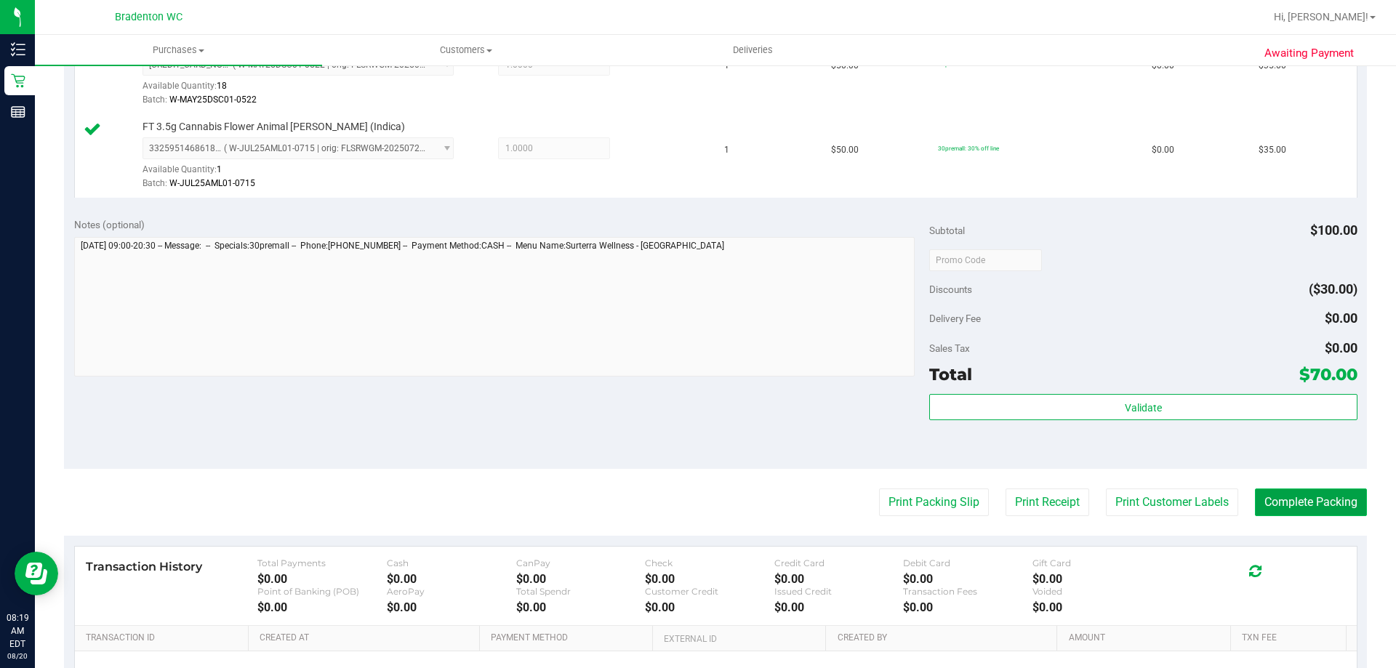
click at [1311, 499] on button "Complete Packing" at bounding box center [1311, 502] width 112 height 28
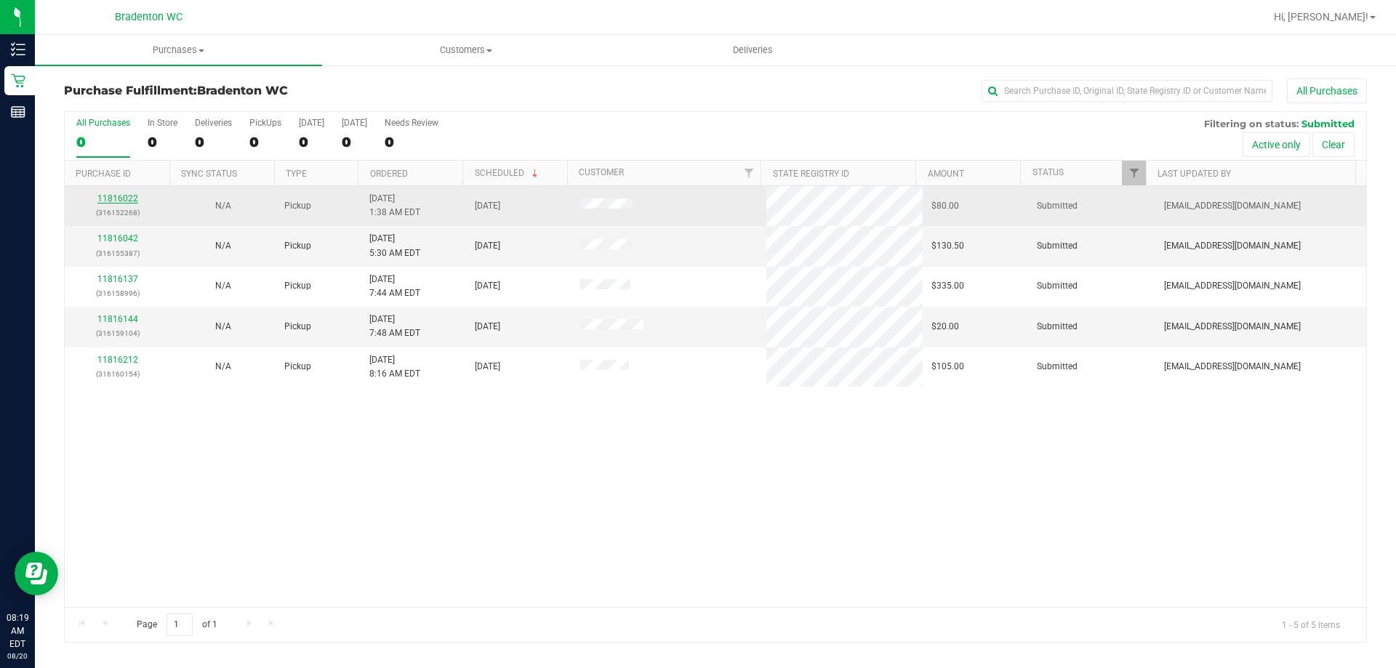
click at [128, 198] on link "11816022" at bounding box center [117, 198] width 41 height 10
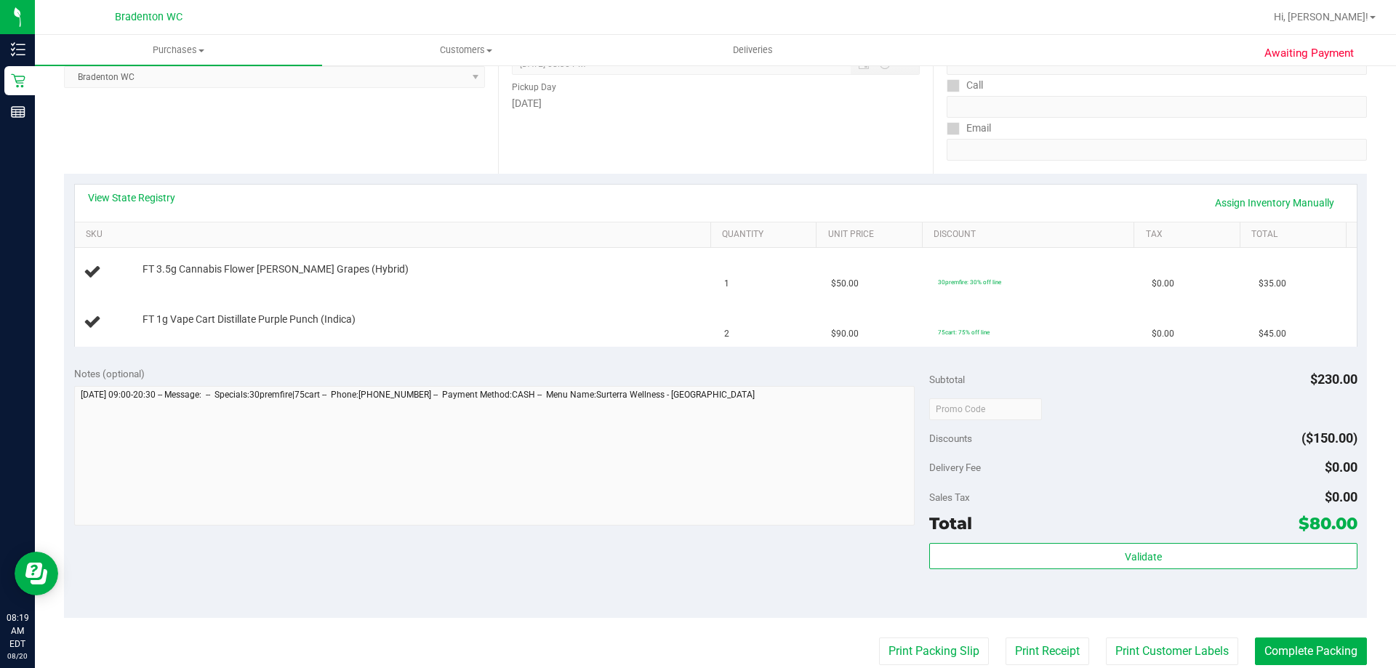
scroll to position [291, 0]
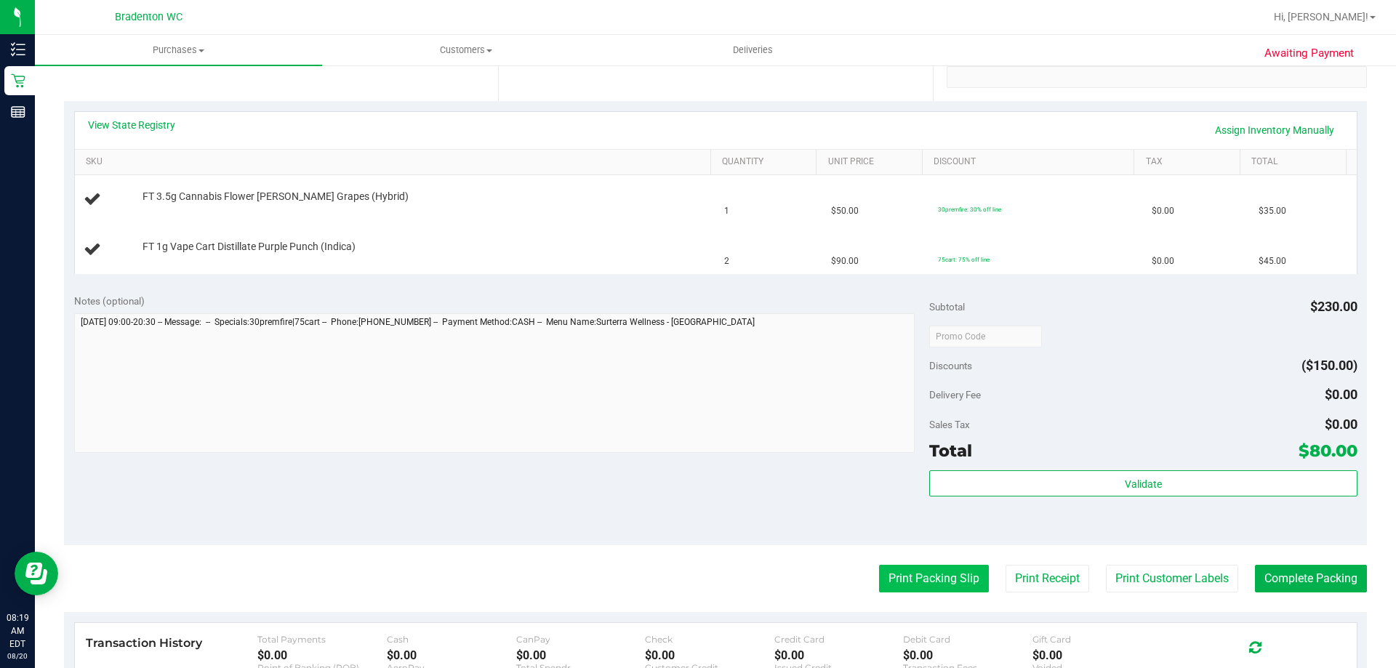
click at [898, 579] on button "Print Packing Slip" at bounding box center [934, 579] width 110 height 28
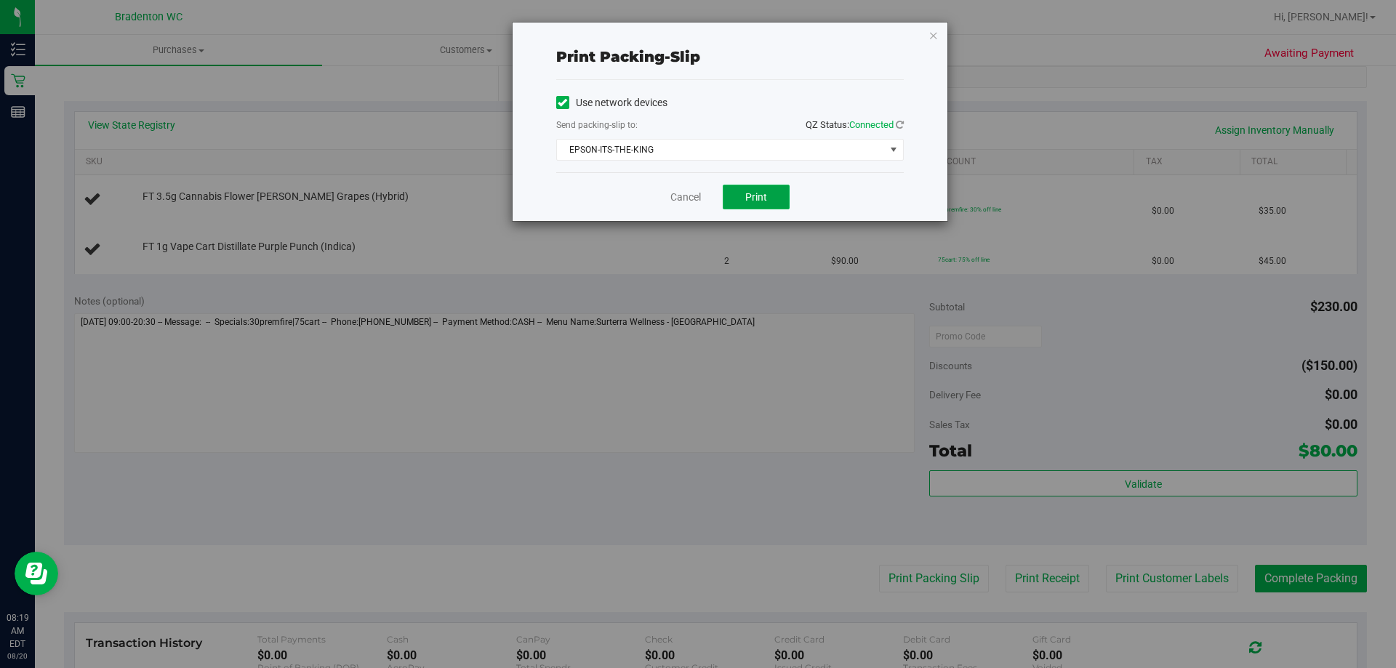
click at [754, 194] on span "Print" at bounding box center [756, 197] width 22 height 12
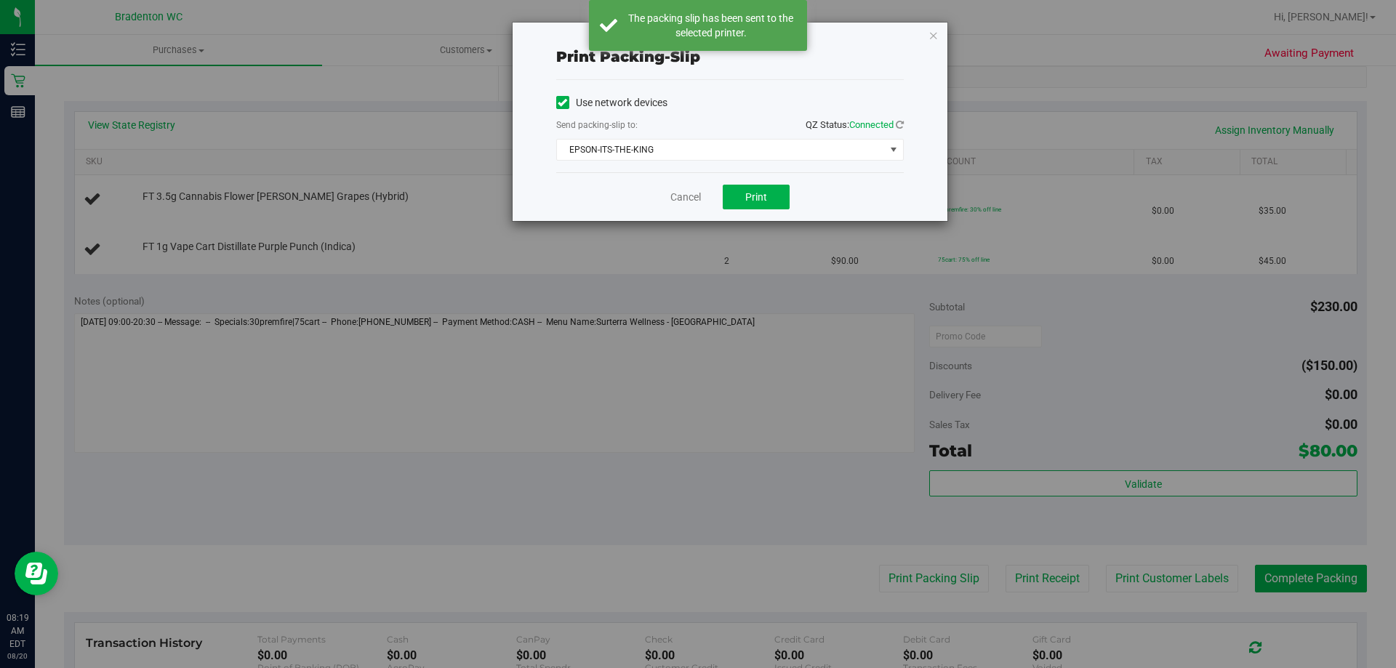
click at [678, 210] on div "Cancel Print" at bounding box center [729, 196] width 347 height 49
click at [685, 196] on link "Cancel" at bounding box center [685, 197] width 31 height 15
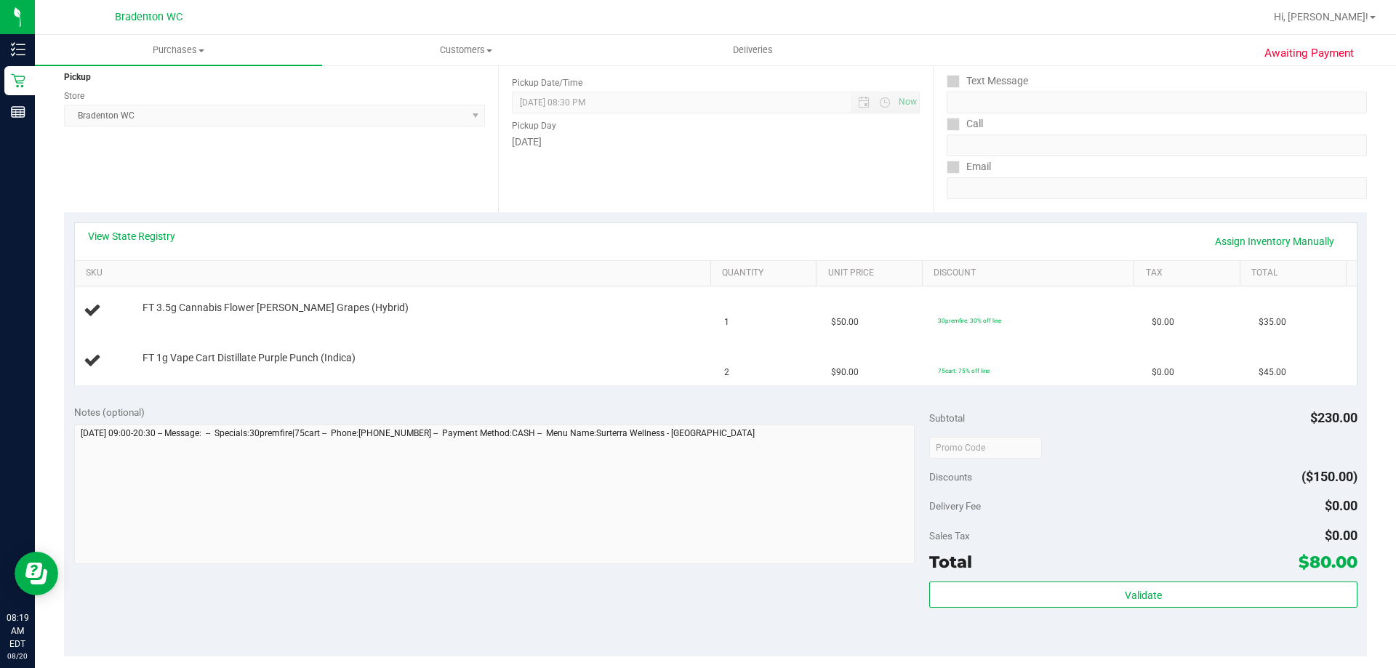
scroll to position [218, 0]
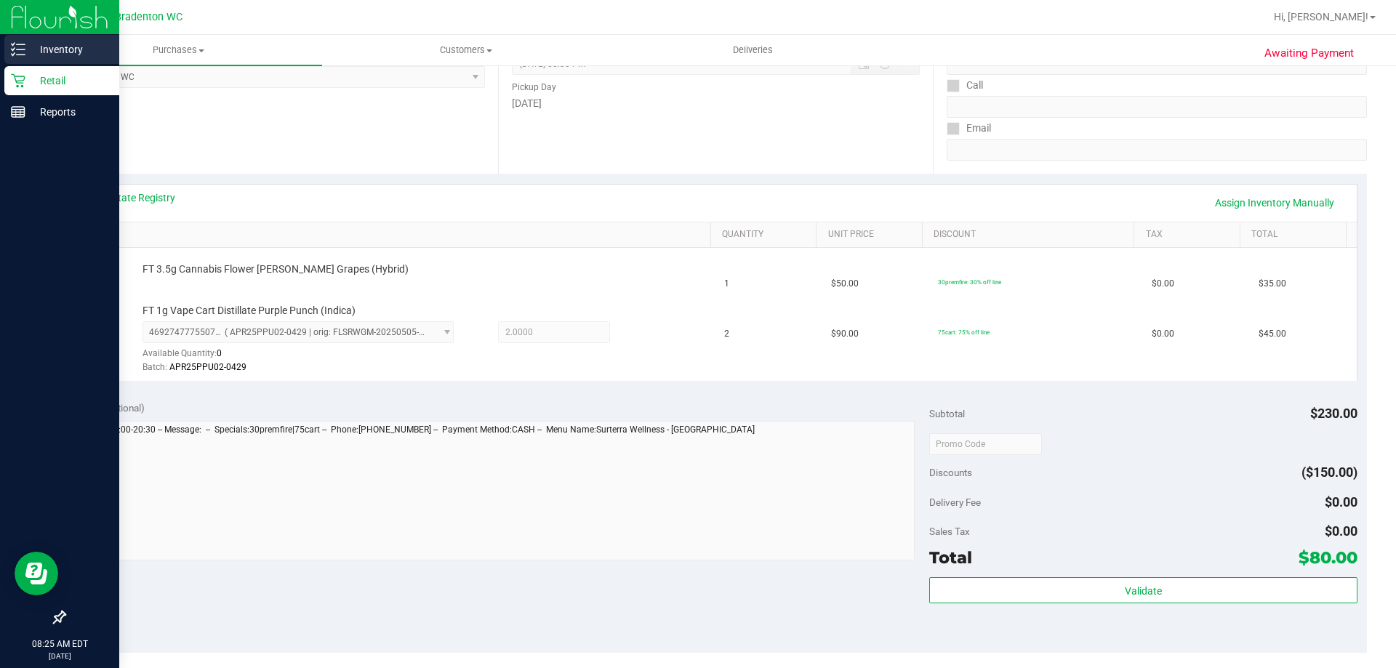
click at [47, 46] on p "Inventory" at bounding box center [68, 49] width 87 height 17
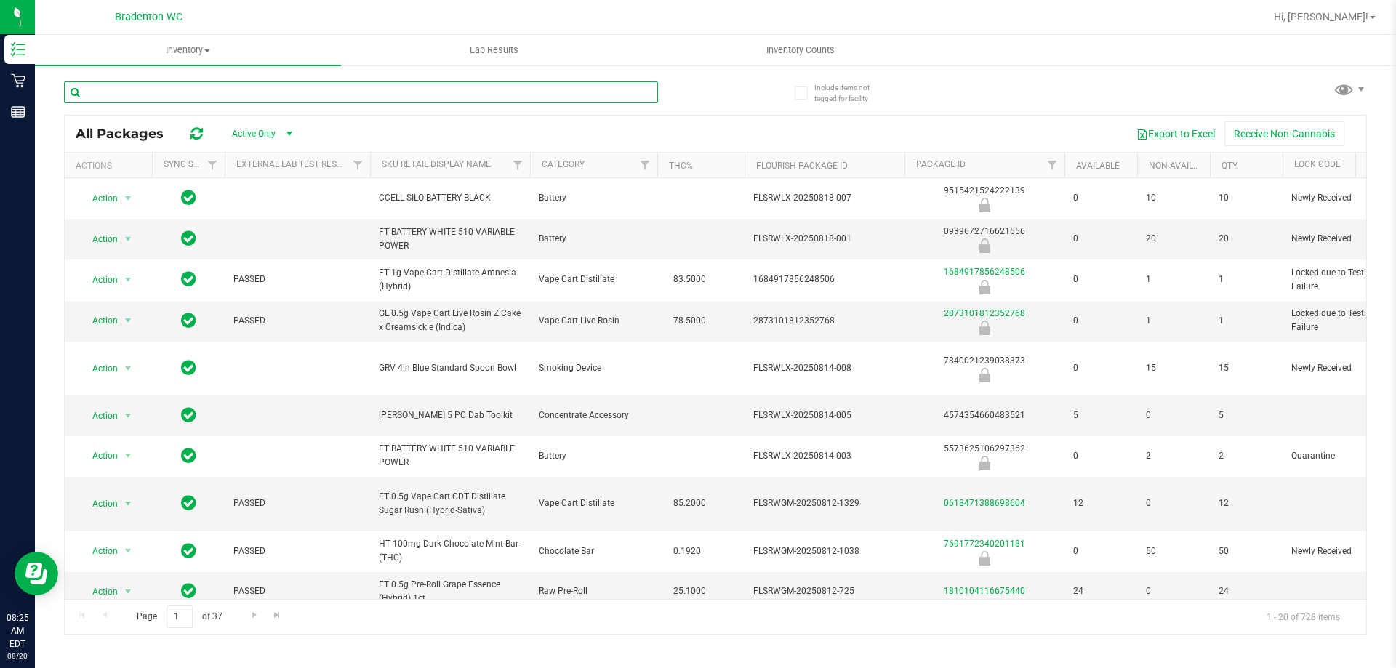
click at [237, 87] on input "text" at bounding box center [361, 92] width 594 height 22
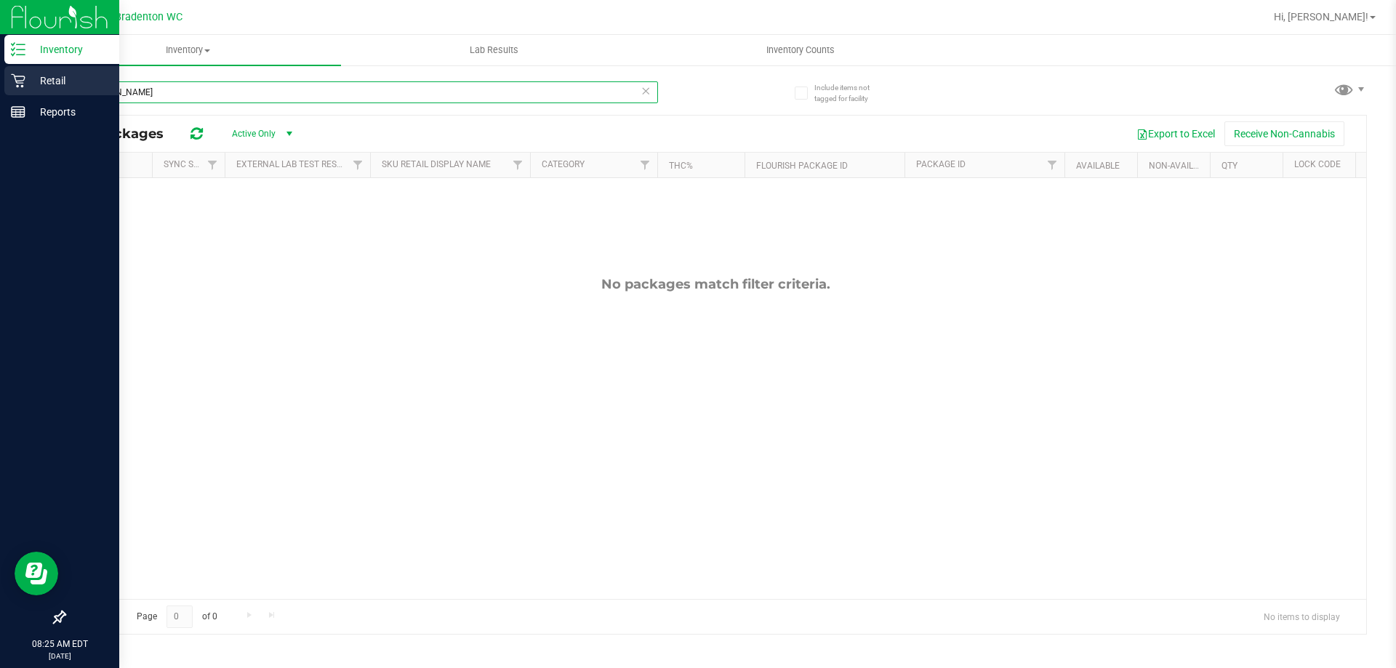
type input "[PERSON_NAME]"
click at [36, 79] on p "Retail" at bounding box center [68, 80] width 87 height 17
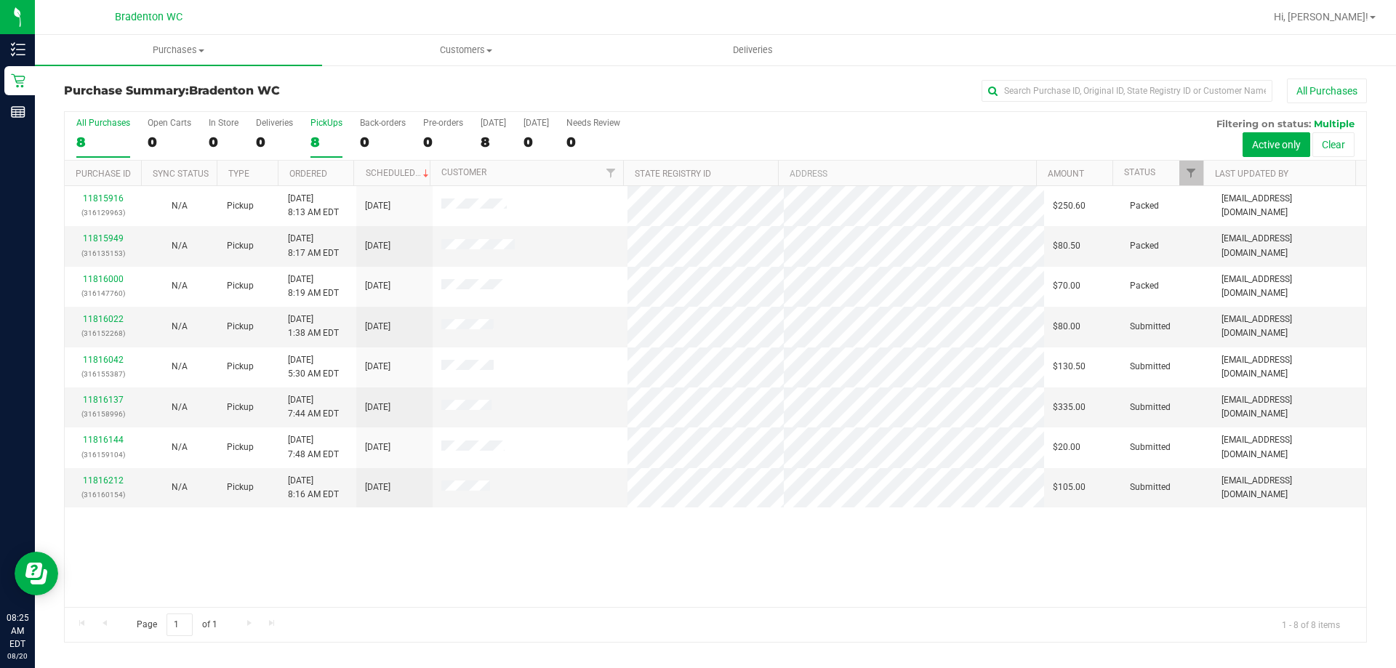
click at [325, 137] on label "PickUps 8" at bounding box center [326, 138] width 32 height 40
click at [0, 0] on input "PickUps 8" at bounding box center [0, 0] width 0 height 0
click at [1188, 167] on span "Filter" at bounding box center [1191, 173] width 12 height 12
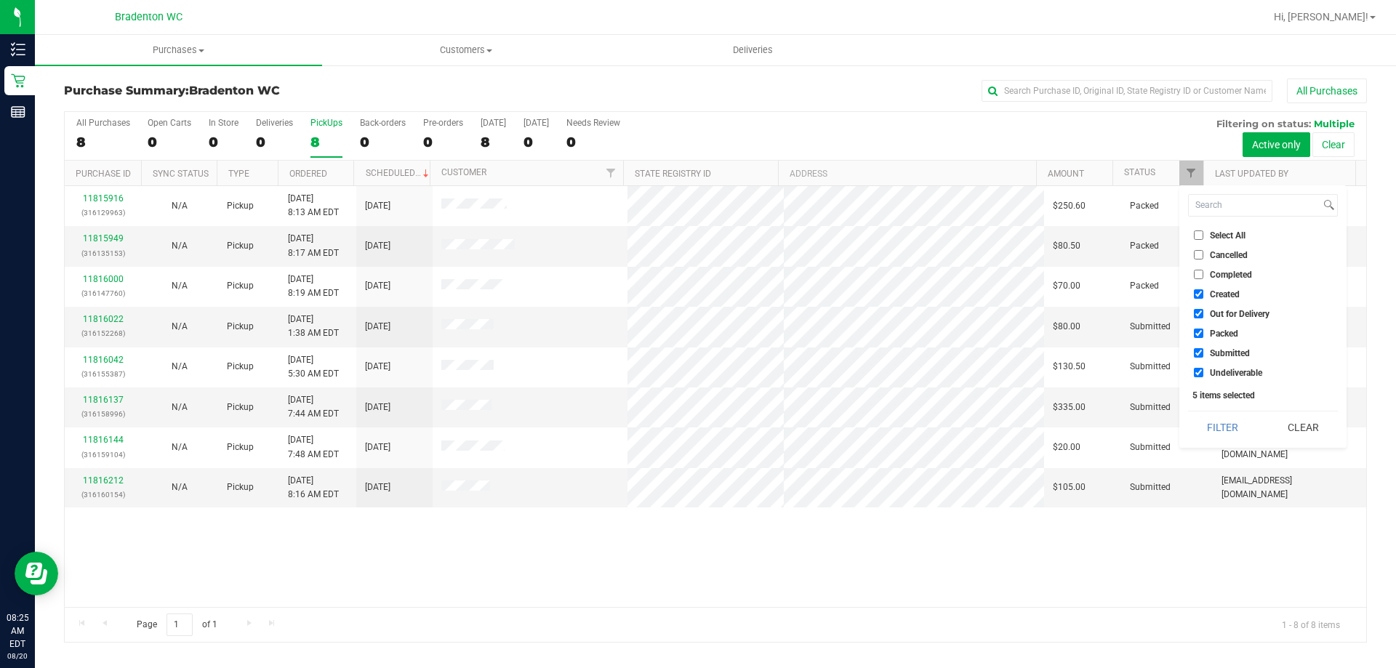
click at [1201, 333] on input "Packed" at bounding box center [1198, 333] width 9 height 9
checkbox input "false"
click at [1221, 429] on button "Filter" at bounding box center [1223, 427] width 70 height 32
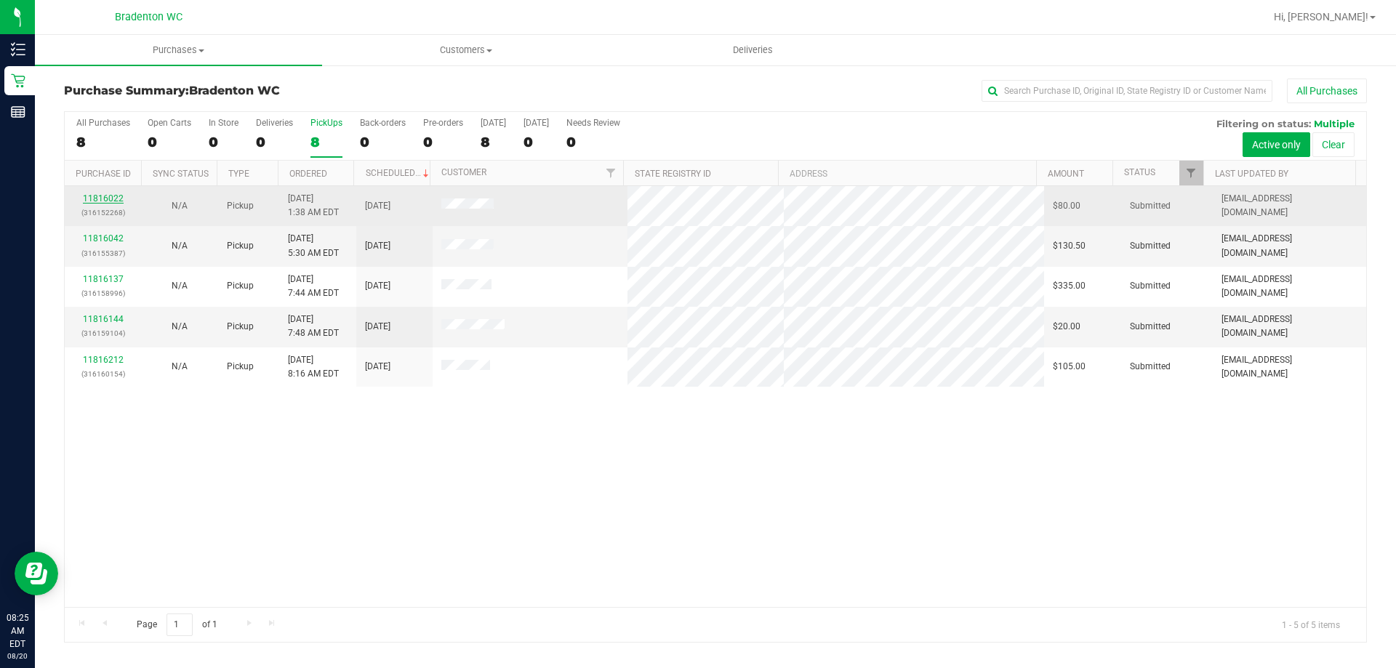
click at [113, 198] on link "11816022" at bounding box center [103, 198] width 41 height 10
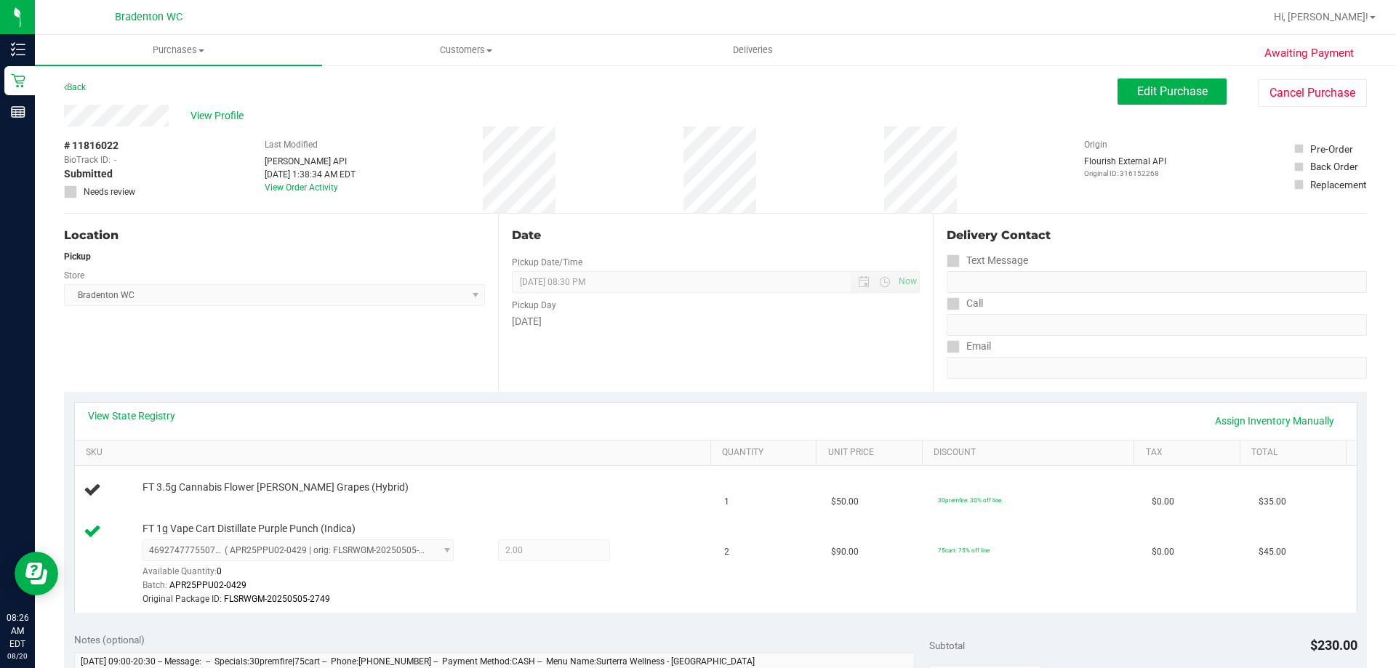
drag, startPoint x: 67, startPoint y: 142, endPoint x: 131, endPoint y: 145, distance: 64.0
click at [131, 145] on div "# 11816022 BioTrack ID: - Submitted Needs review" at bounding box center [100, 168] width 73 height 60
copy div "# 11816022"
click at [738, 166] on div "# 11816022 BioTrack ID: - Submitted Needs review Last Modified [PERSON_NAME] AP…" at bounding box center [715, 169] width 1303 height 87
click at [265, 304] on span "Bradenton WC Select Store [PERSON_NAME][GEOGRAPHIC_DATA] [PERSON_NAME][GEOGRAPH…" at bounding box center [274, 295] width 421 height 22
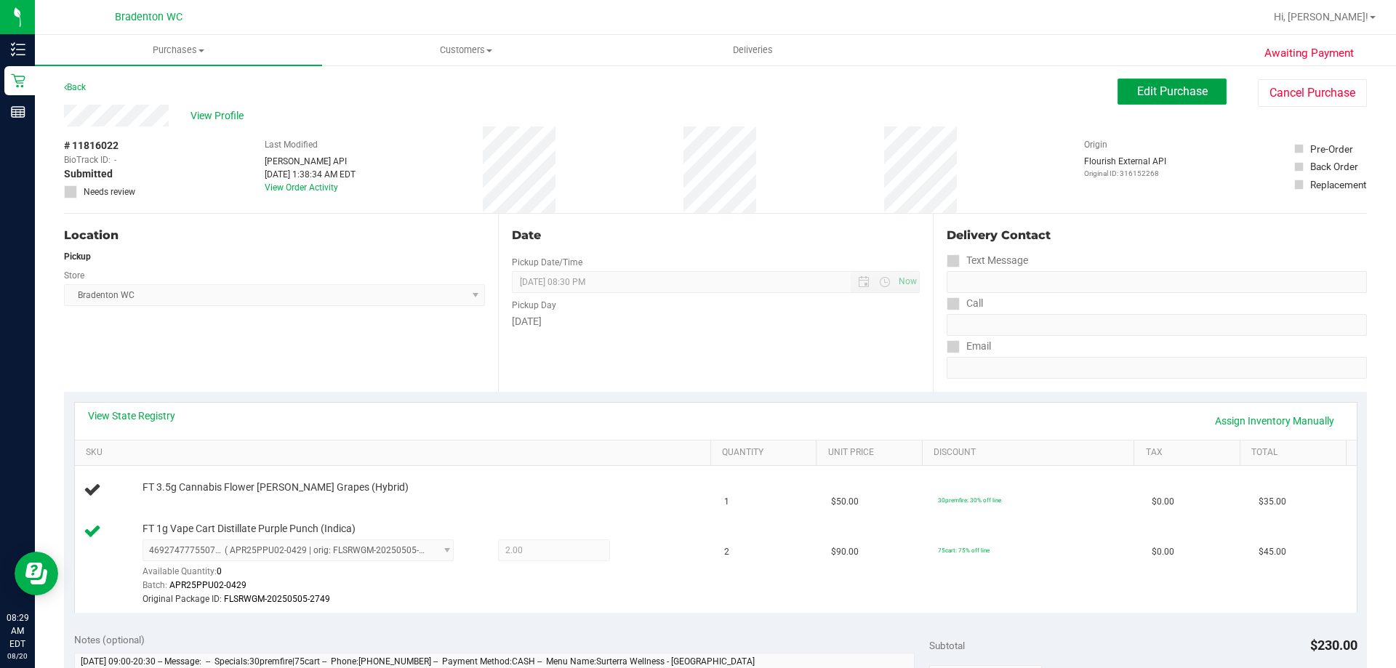
click at [1167, 92] on span "Edit Purchase" at bounding box center [1172, 91] width 71 height 14
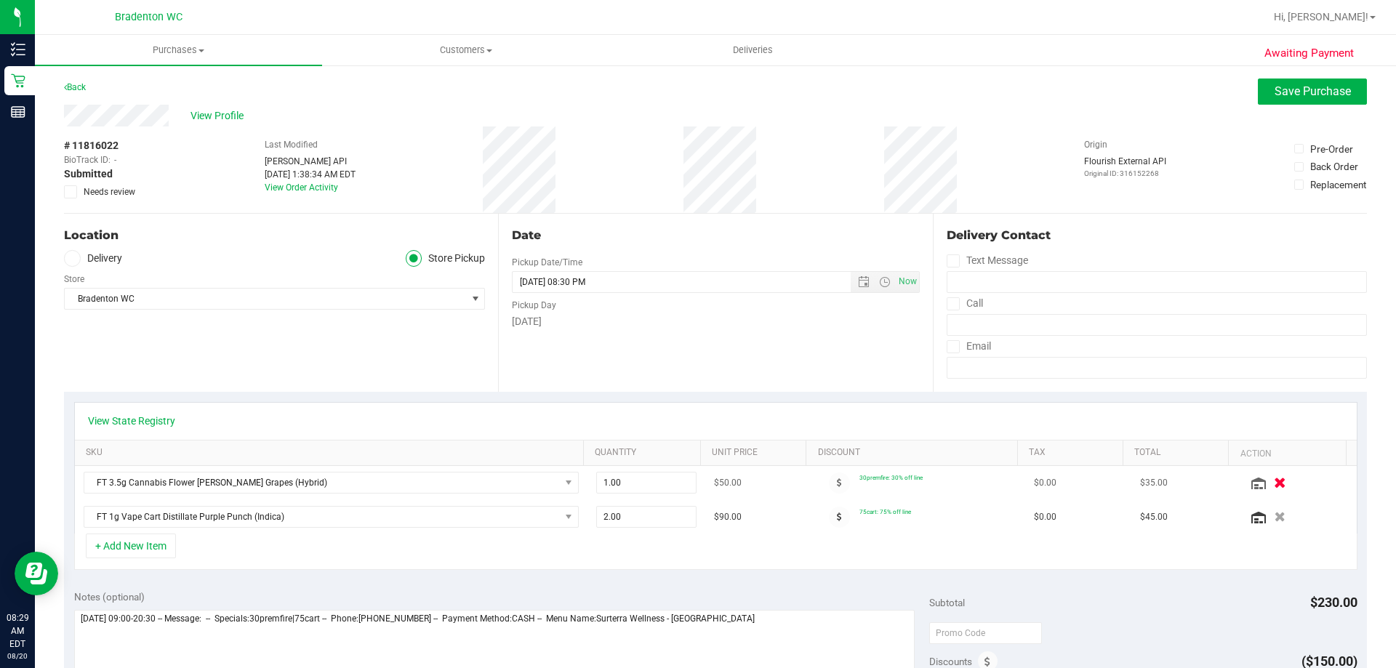
click at [1274, 483] on icon "button" at bounding box center [1280, 483] width 12 height 11
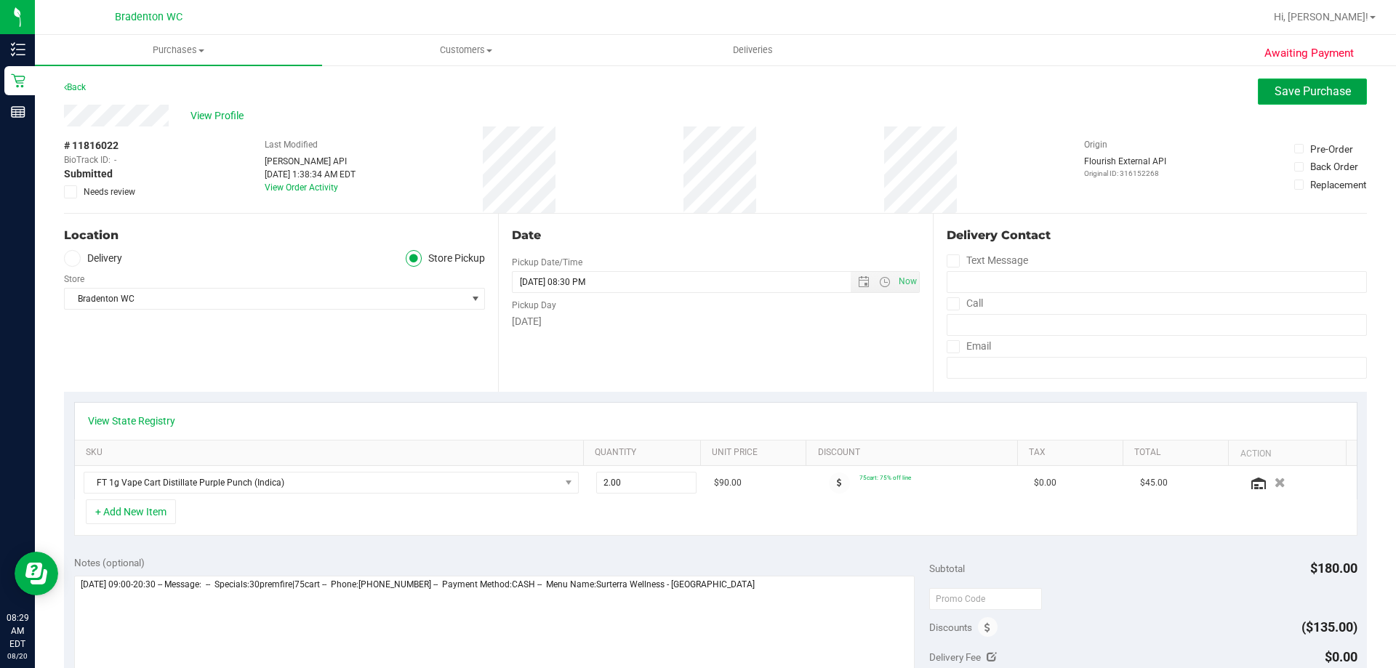
click at [1297, 89] on span "Save Purchase" at bounding box center [1312, 91] width 76 height 14
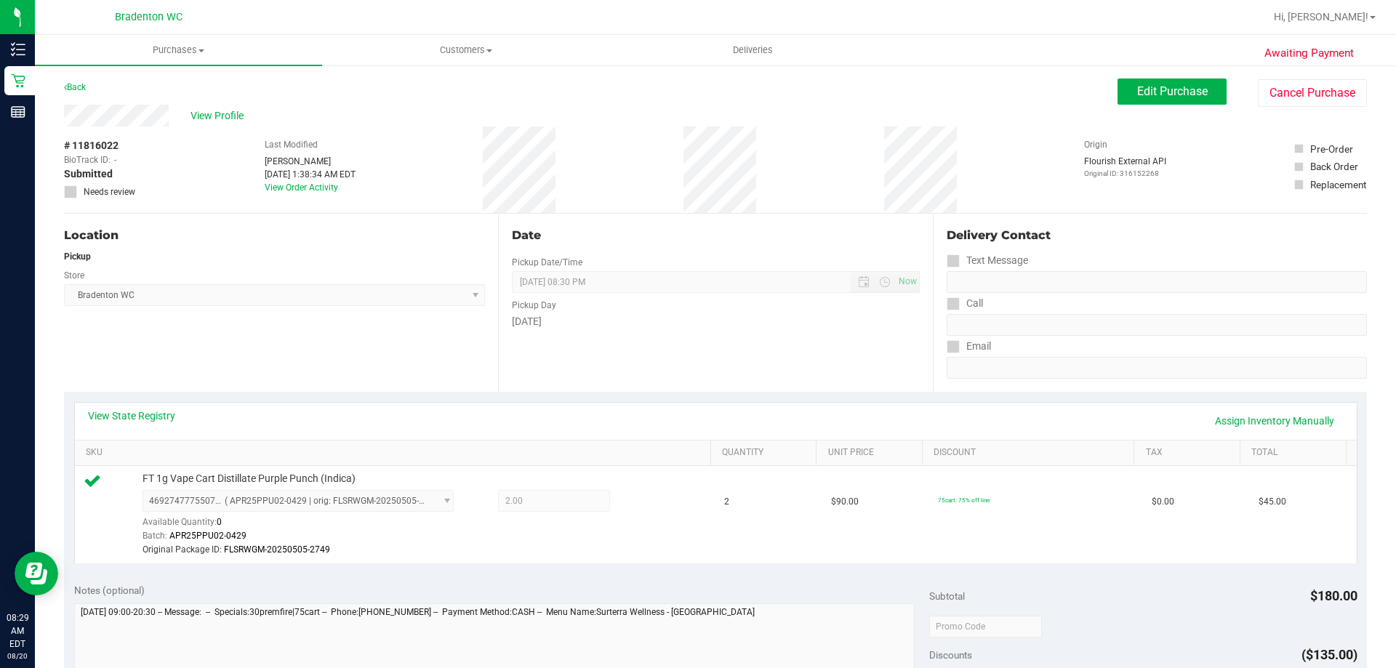
click at [254, 360] on div "Location Pickup Store Bradenton WC Select Store [PERSON_NAME][GEOGRAPHIC_DATA] …" at bounding box center [281, 303] width 434 height 178
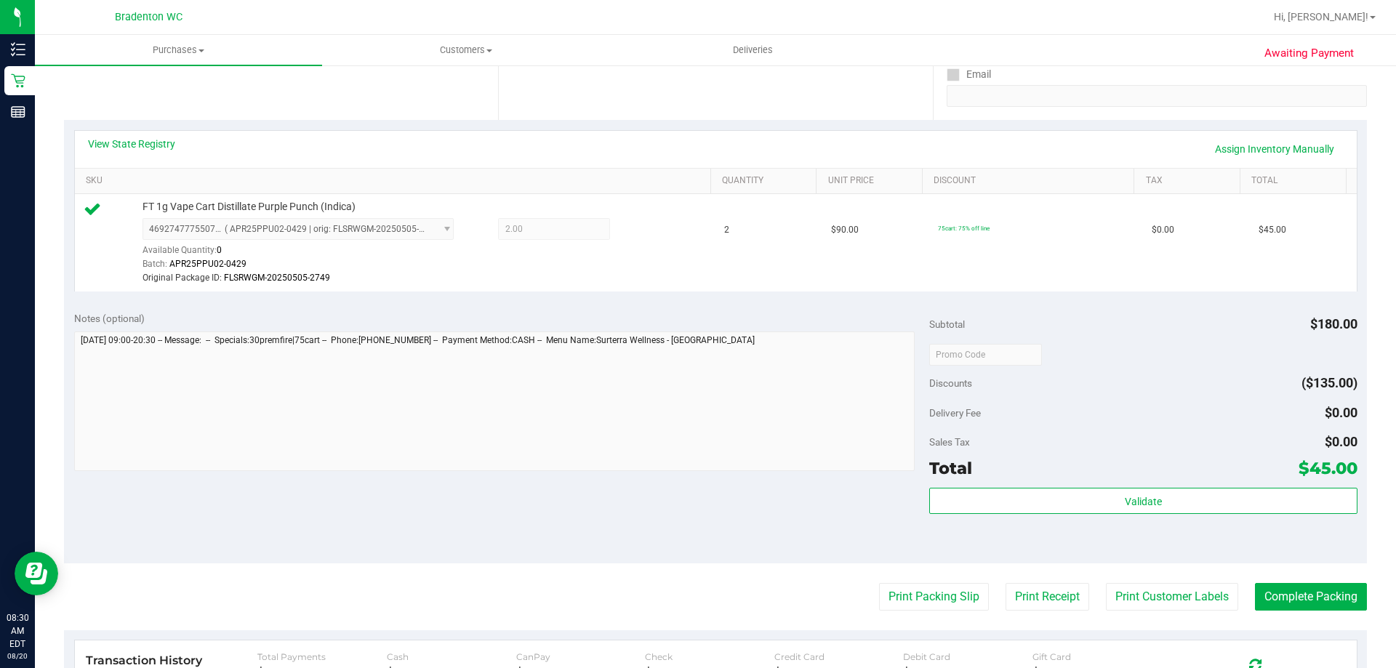
scroll to position [291, 0]
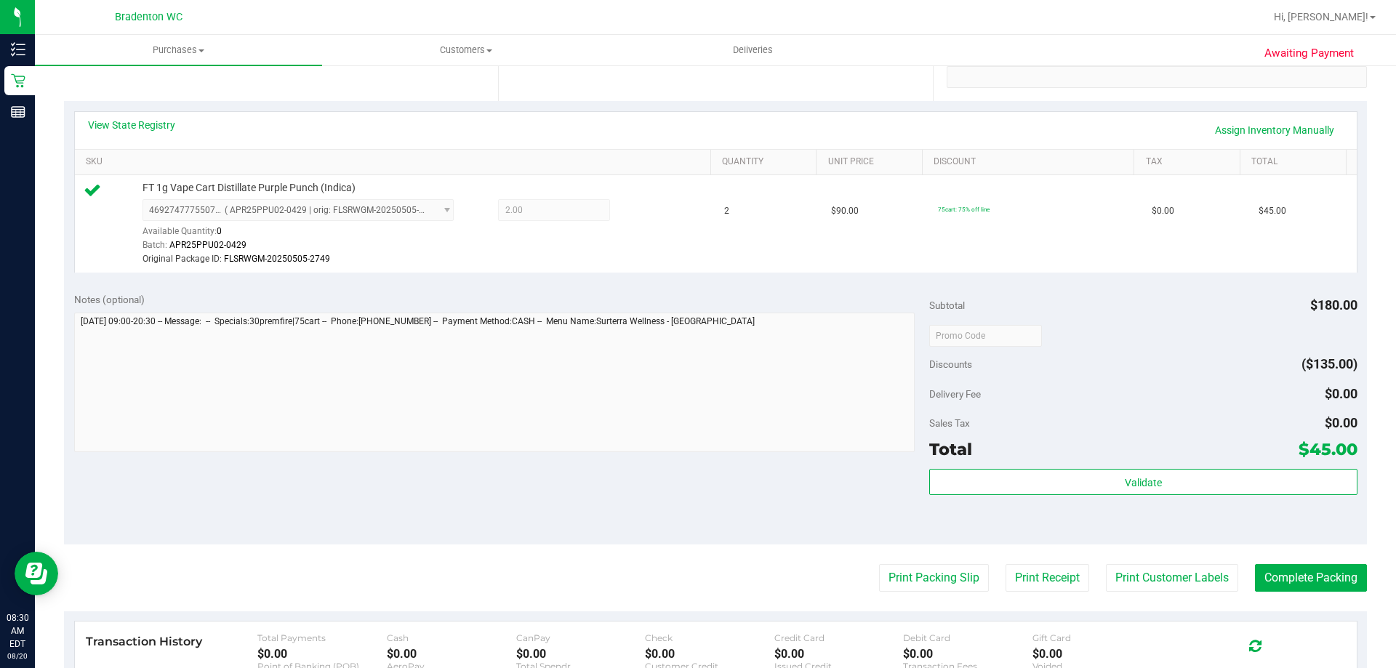
click at [1140, 468] on div "Subtotal $180.00 Discounts ($135.00) Delivery Fee $0.00 Sales Tax $0.00 Total $…" at bounding box center [1142, 413] width 427 height 242
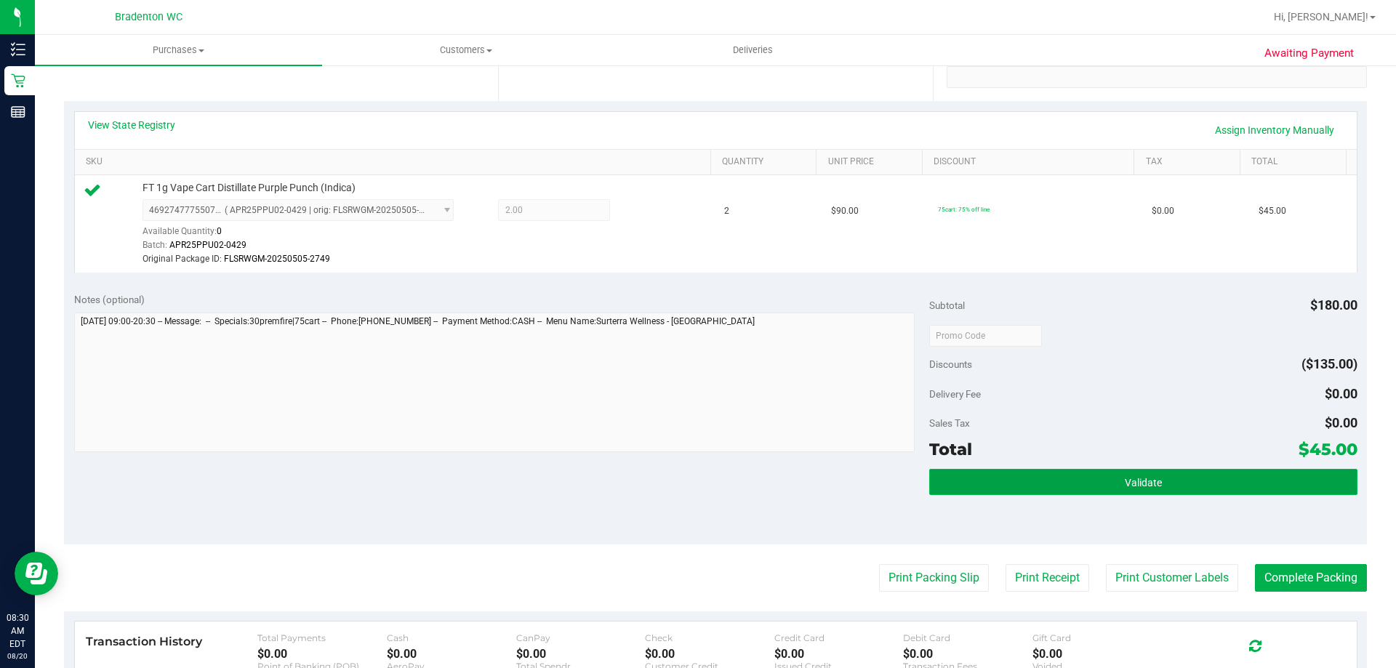
click at [1140, 482] on span "Validate" at bounding box center [1143, 483] width 37 height 12
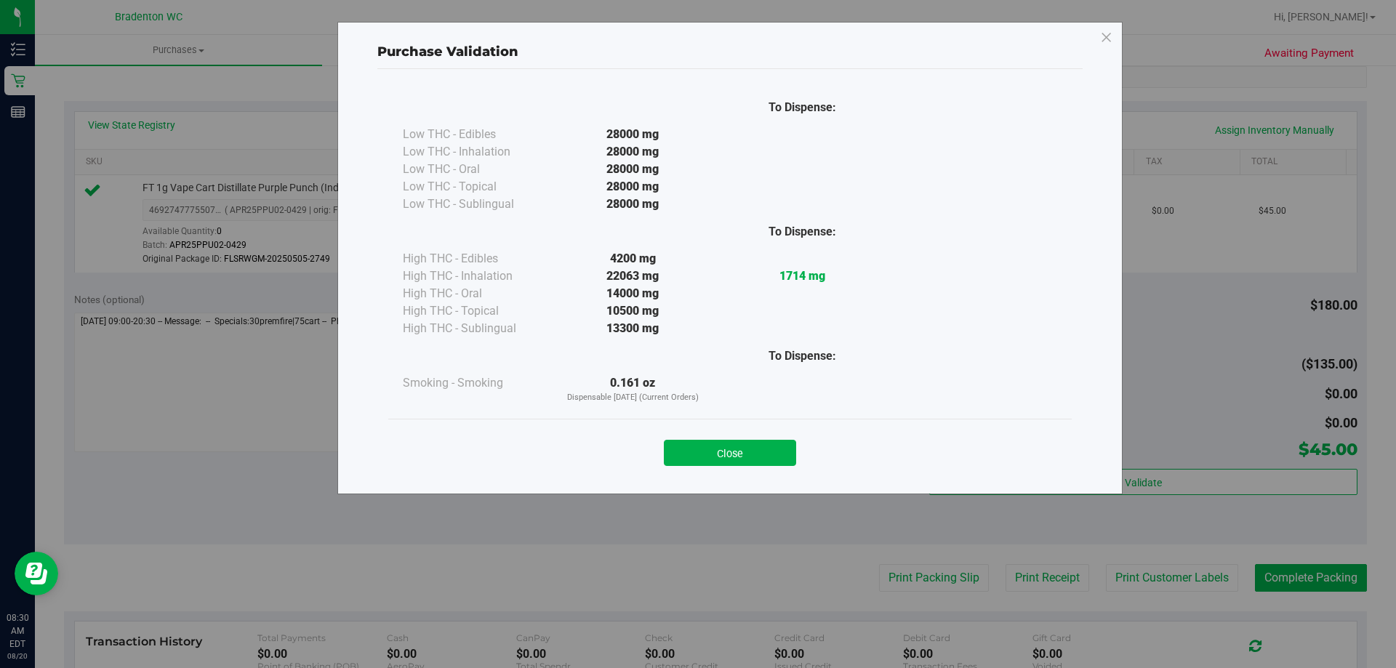
click at [707, 438] on div "Close" at bounding box center [729, 448] width 661 height 36
click at [701, 451] on button "Close" at bounding box center [730, 453] width 132 height 26
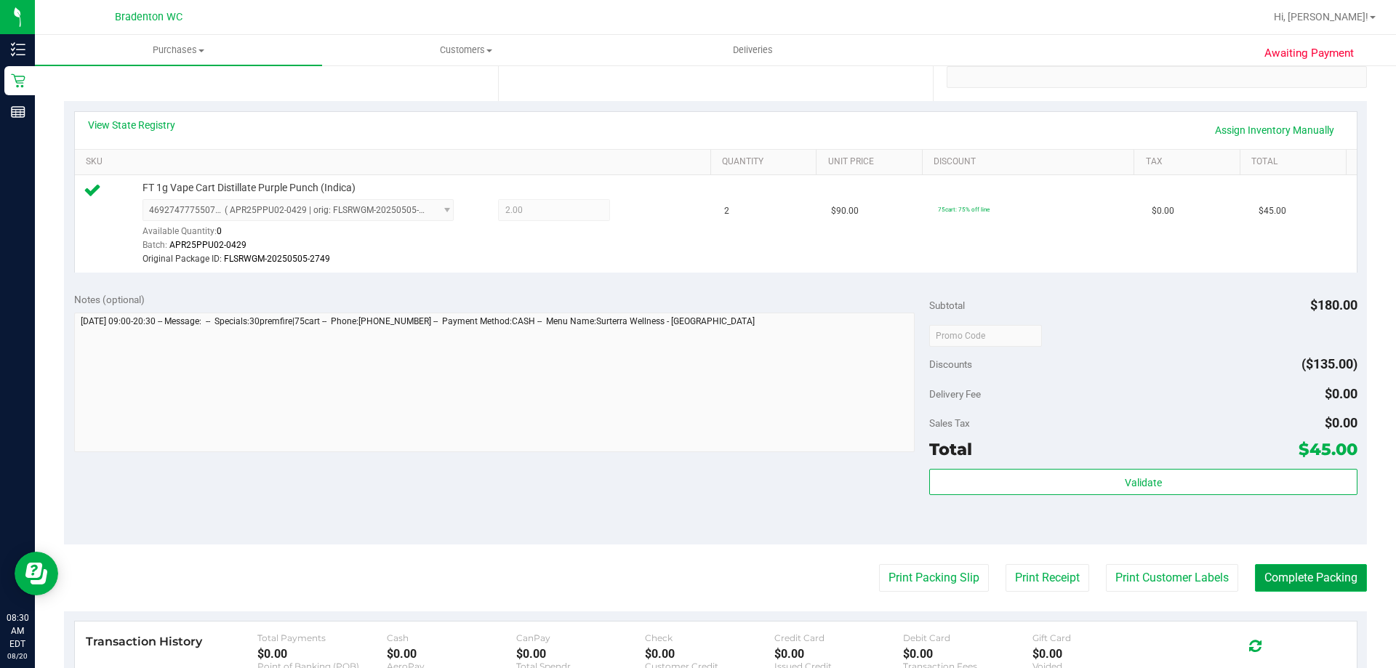
click at [1278, 576] on button "Complete Packing" at bounding box center [1311, 578] width 112 height 28
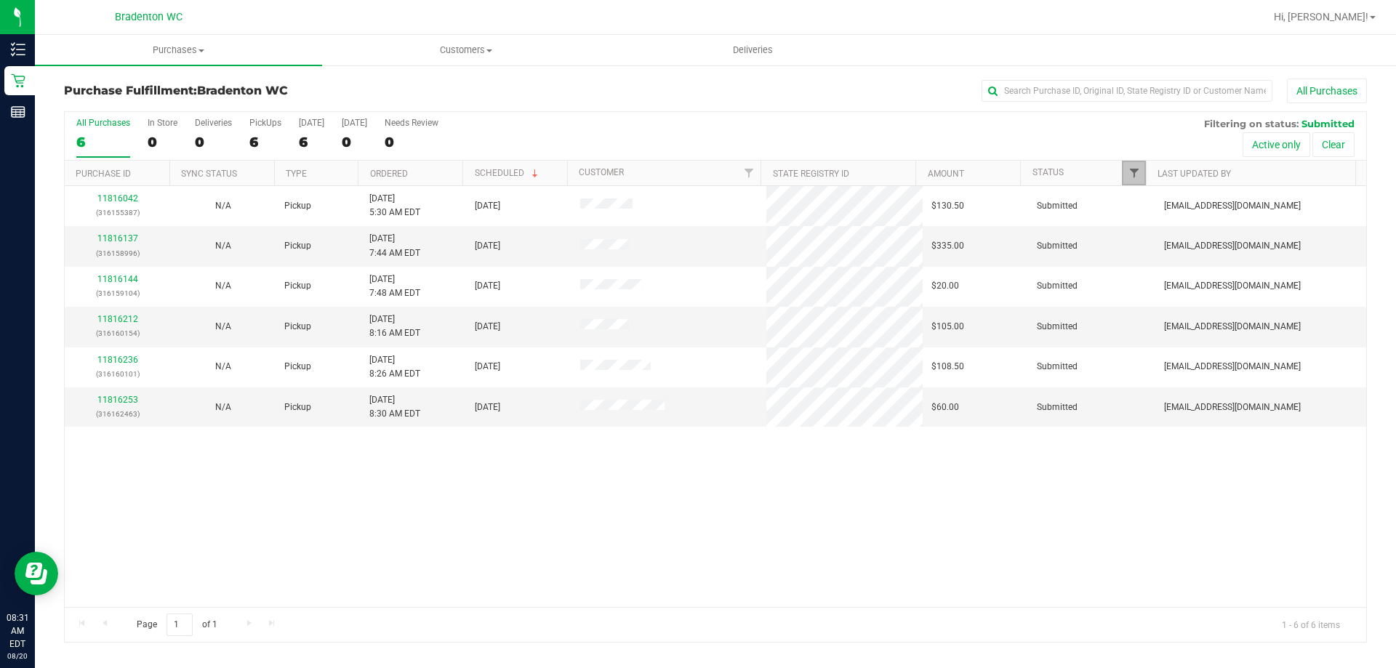
click at [1131, 179] on span "Filter" at bounding box center [1134, 173] width 12 height 12
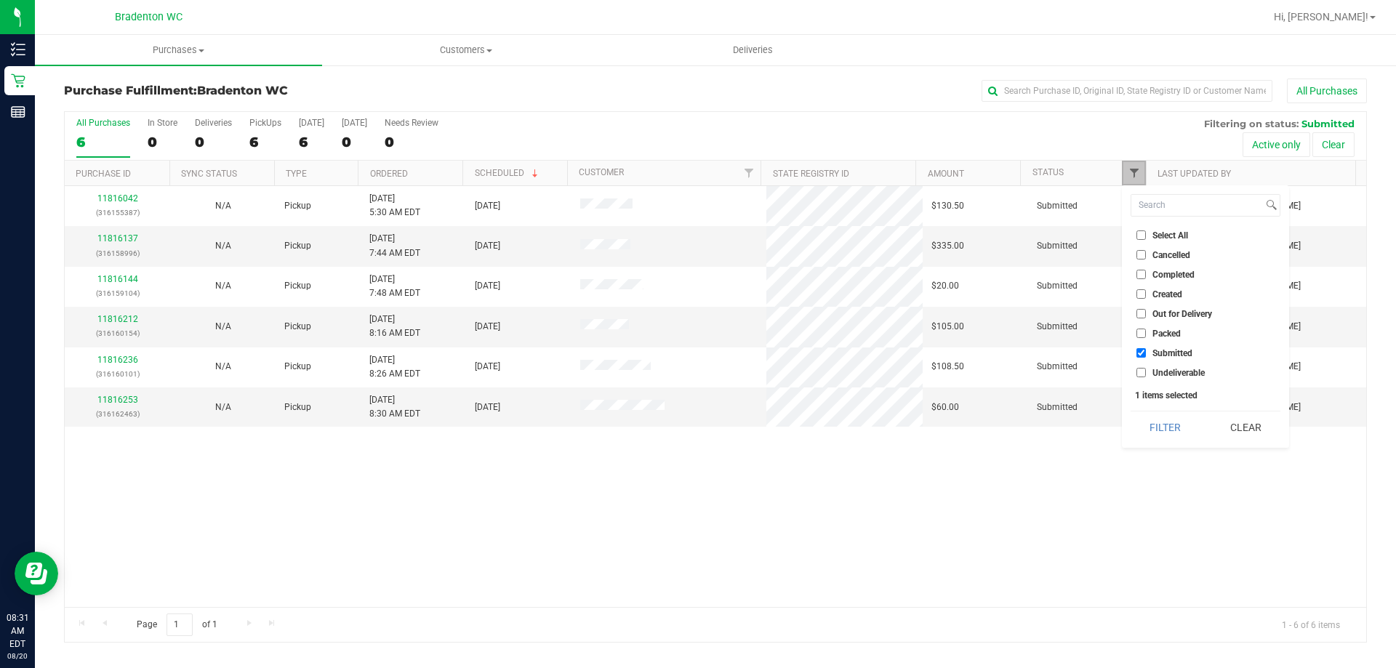
click at [1131, 179] on span "Filter" at bounding box center [1134, 173] width 12 height 12
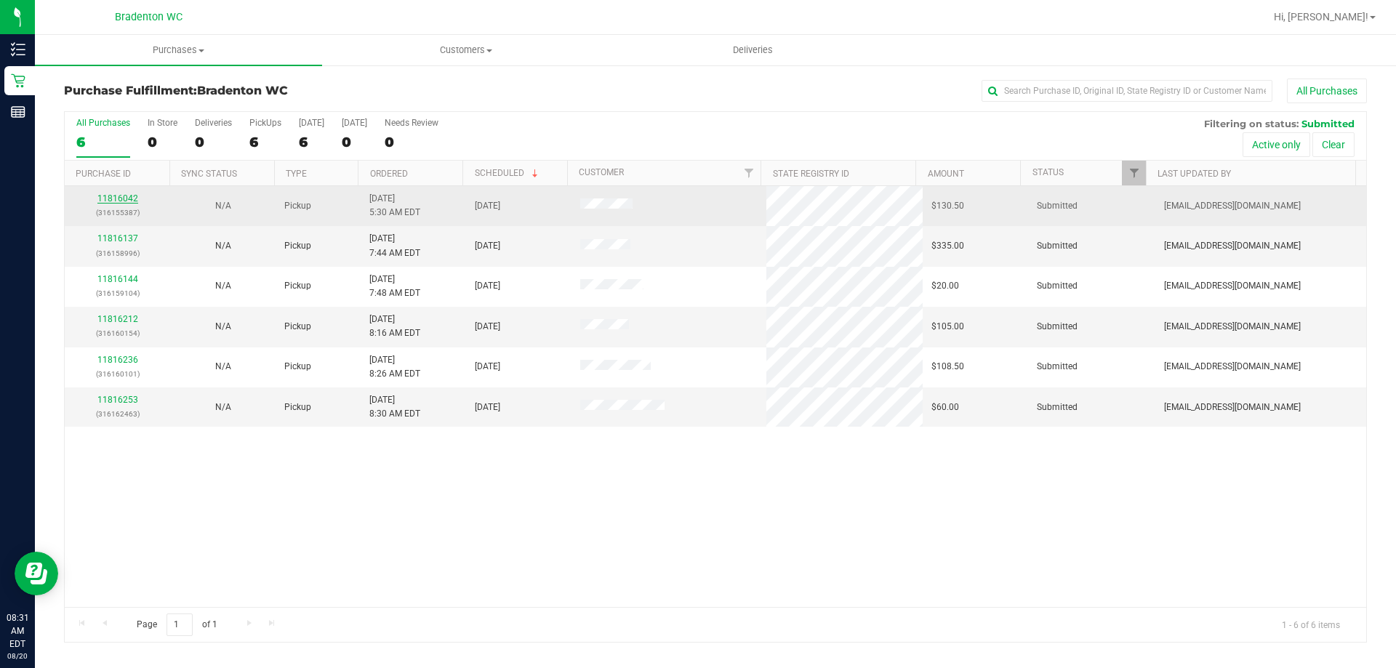
click at [121, 196] on link "11816042" at bounding box center [117, 198] width 41 height 10
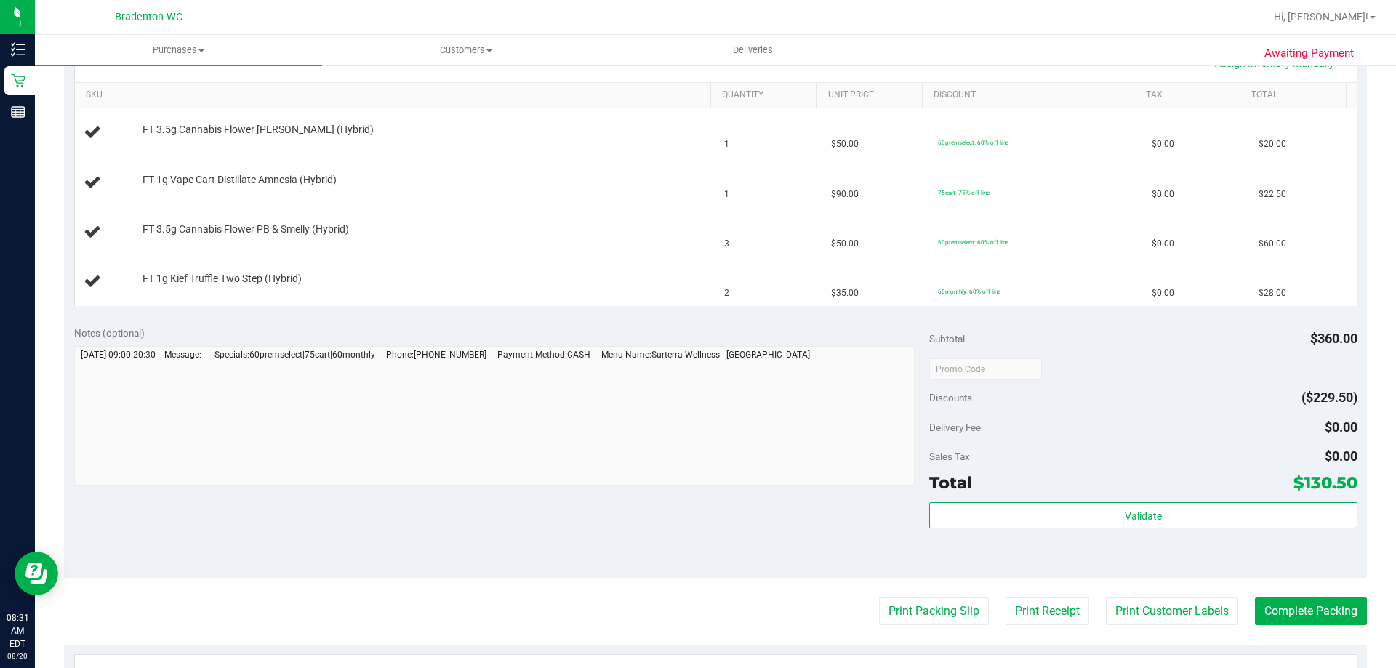
scroll to position [363, 0]
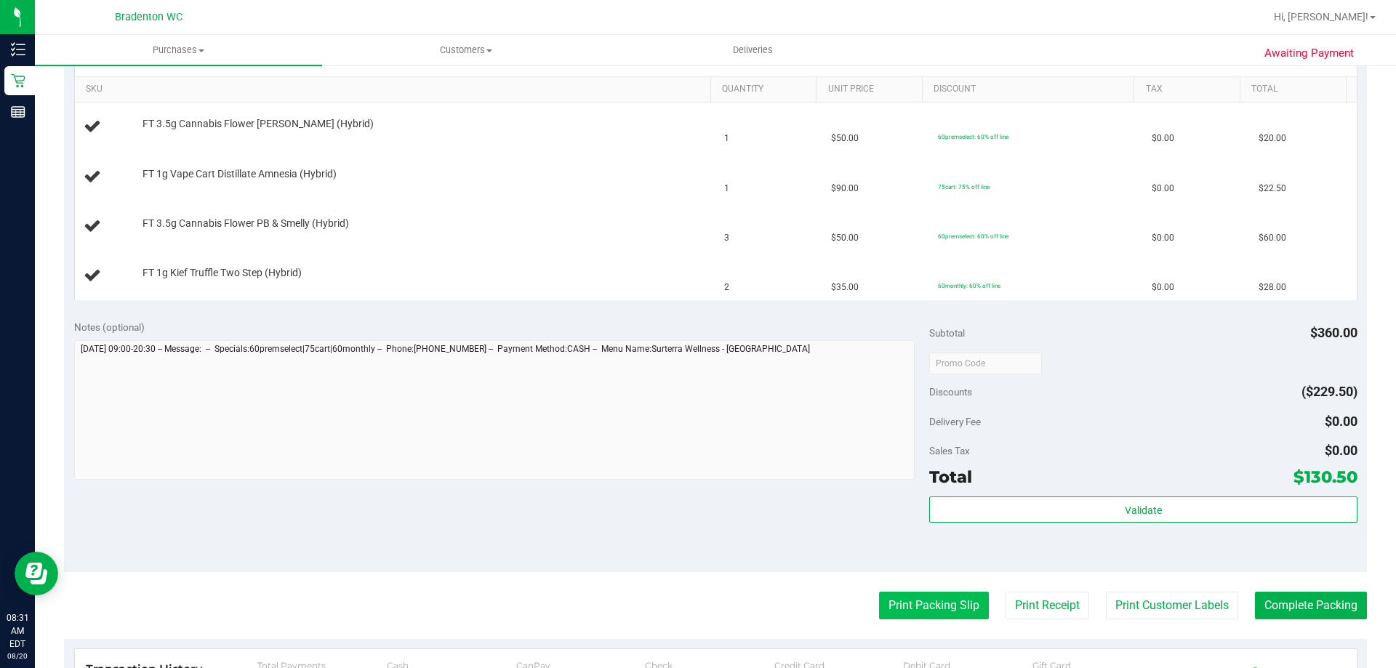
click at [879, 608] on button "Print Packing Slip" at bounding box center [934, 606] width 110 height 28
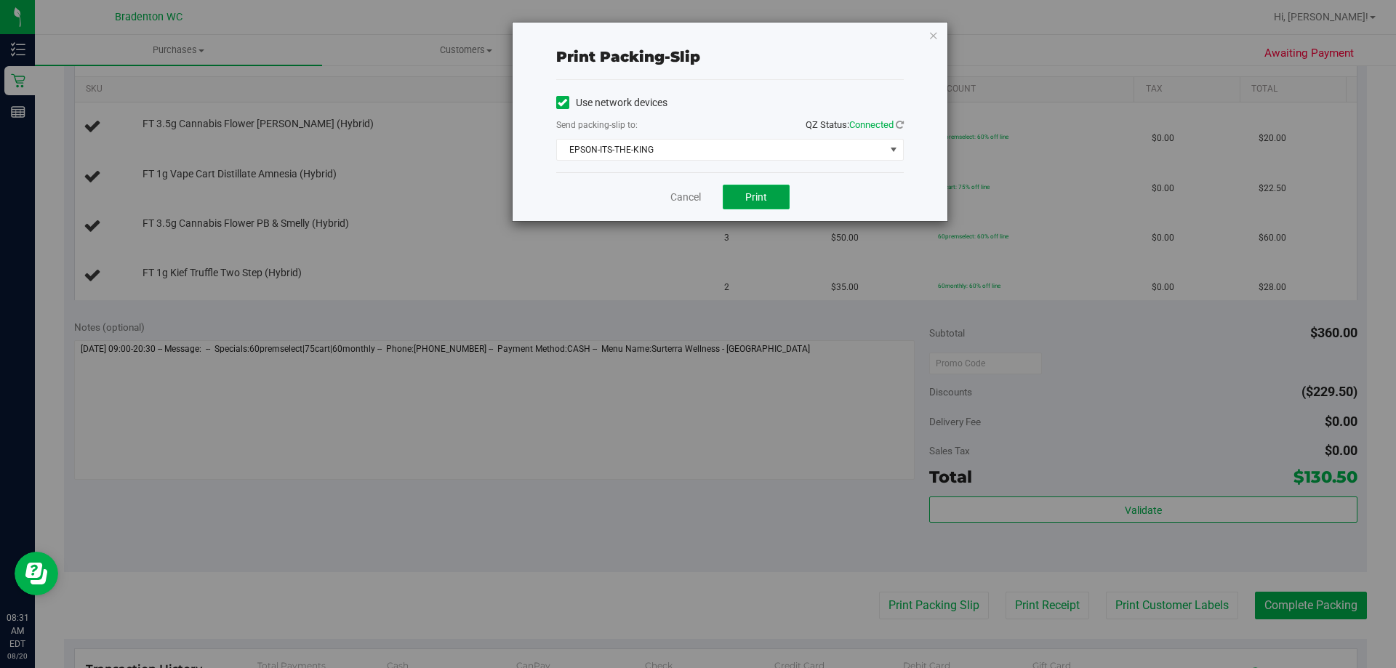
click at [756, 191] on span "Print" at bounding box center [756, 197] width 22 height 12
